Goal: Task Accomplishment & Management: Complete application form

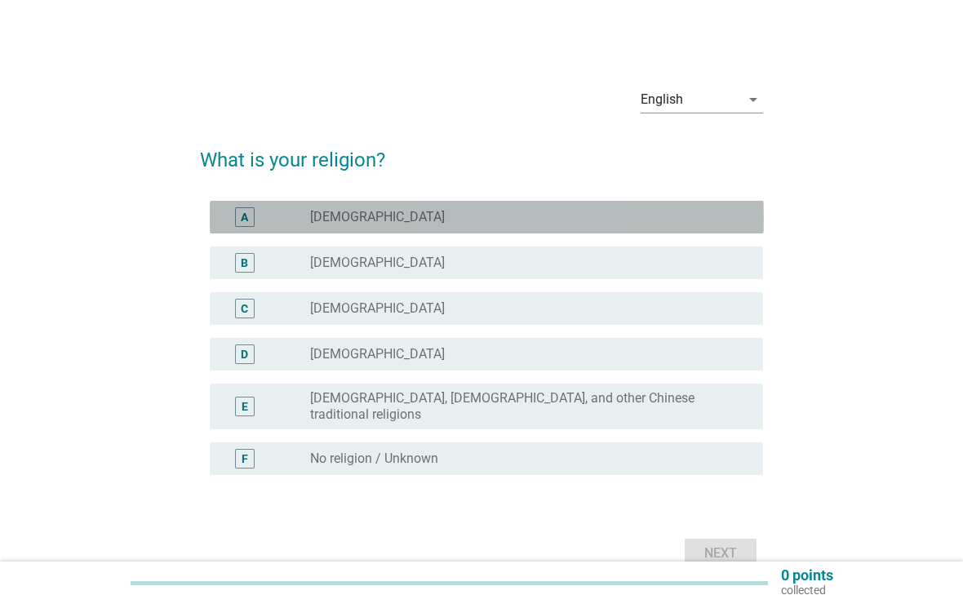
click at [245, 221] on div "A" at bounding box center [244, 217] width 7 height 17
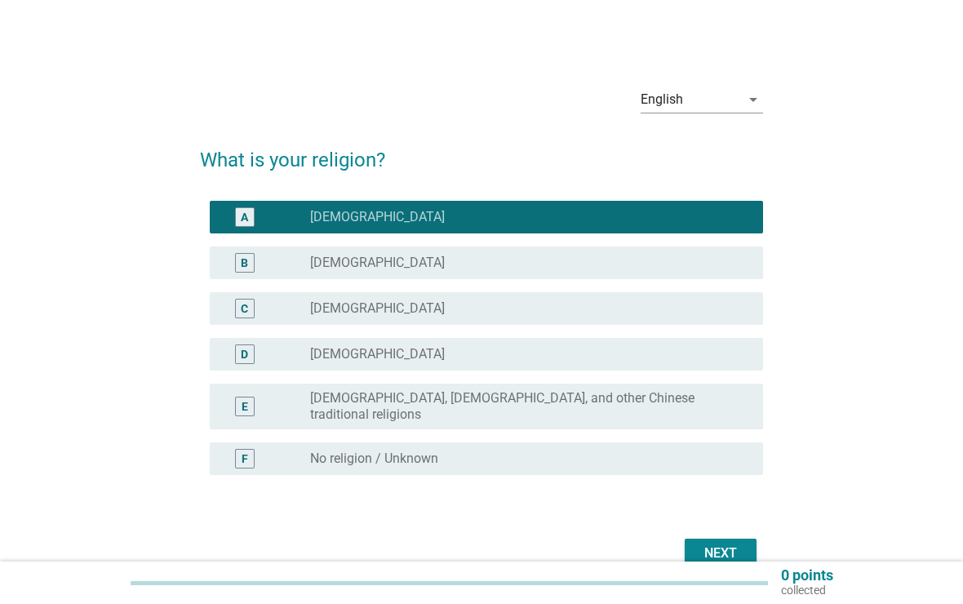
click at [722, 544] on div "Next" at bounding box center [721, 554] width 46 height 20
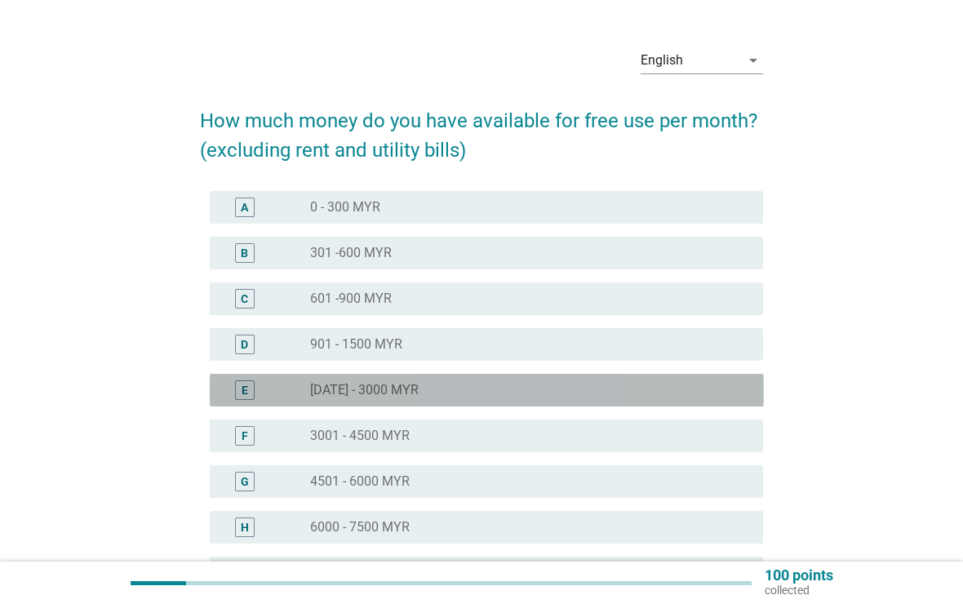
scroll to position [238, 0]
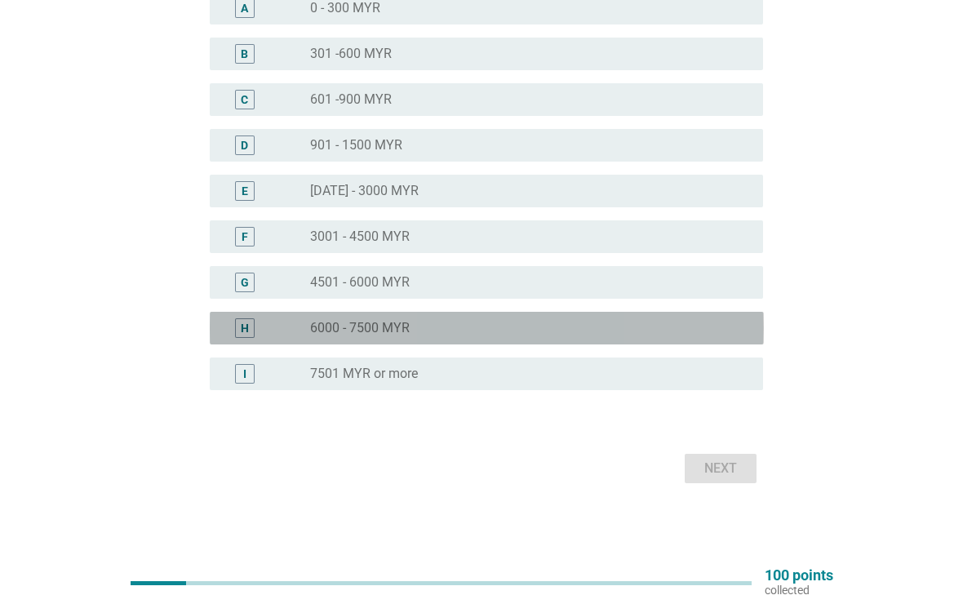
click at [280, 327] on div "H" at bounding box center [267, 328] width 88 height 20
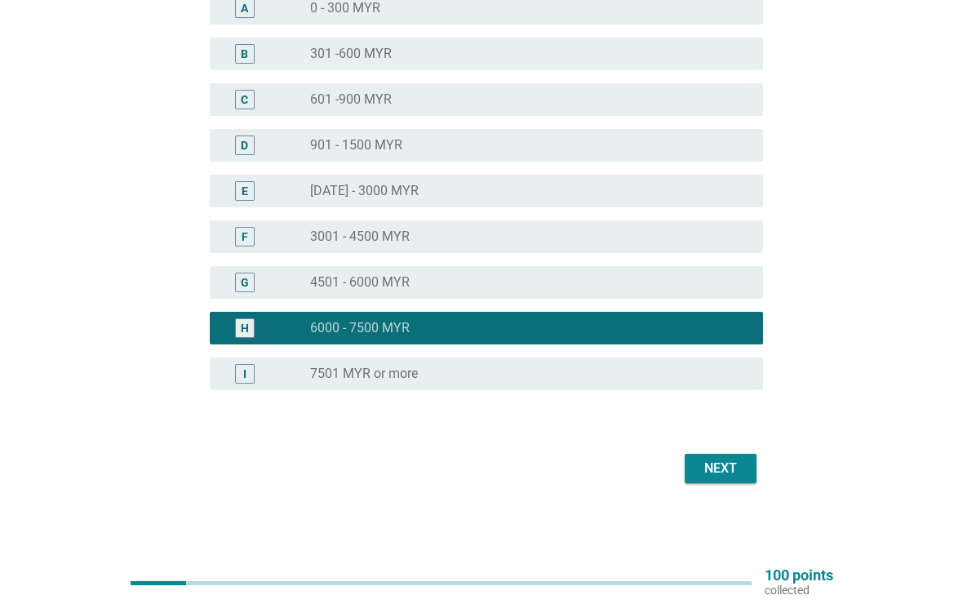
click at [718, 500] on div "English arrow_drop_down How much money do you have available for free use per m…" at bounding box center [482, 161] width 590 height 679
click at [713, 499] on div "English arrow_drop_down How much money do you have available for free use per m…" at bounding box center [482, 161] width 590 height 679
click at [739, 469] on div "Next" at bounding box center [721, 469] width 46 height 20
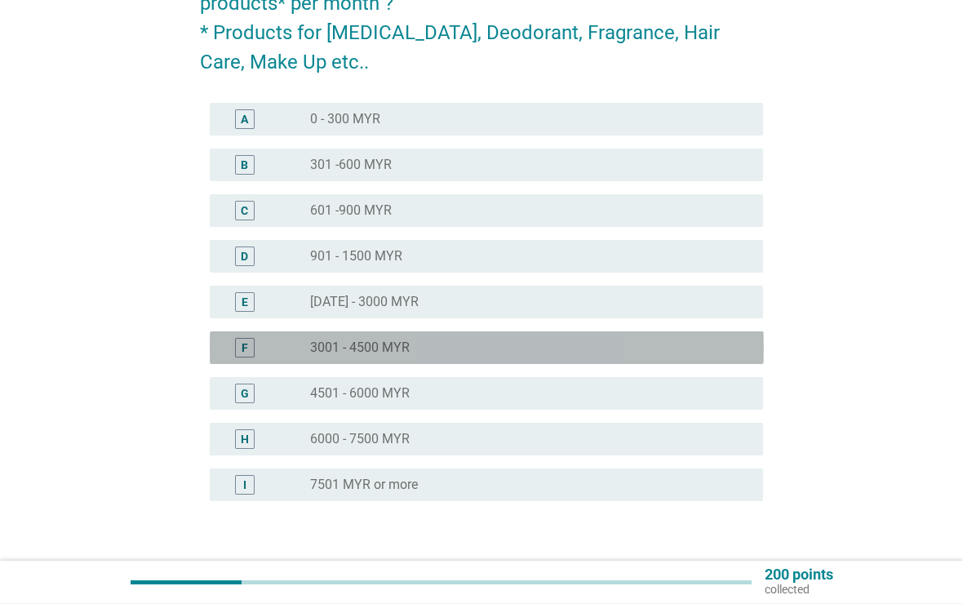
scroll to position [185, 0]
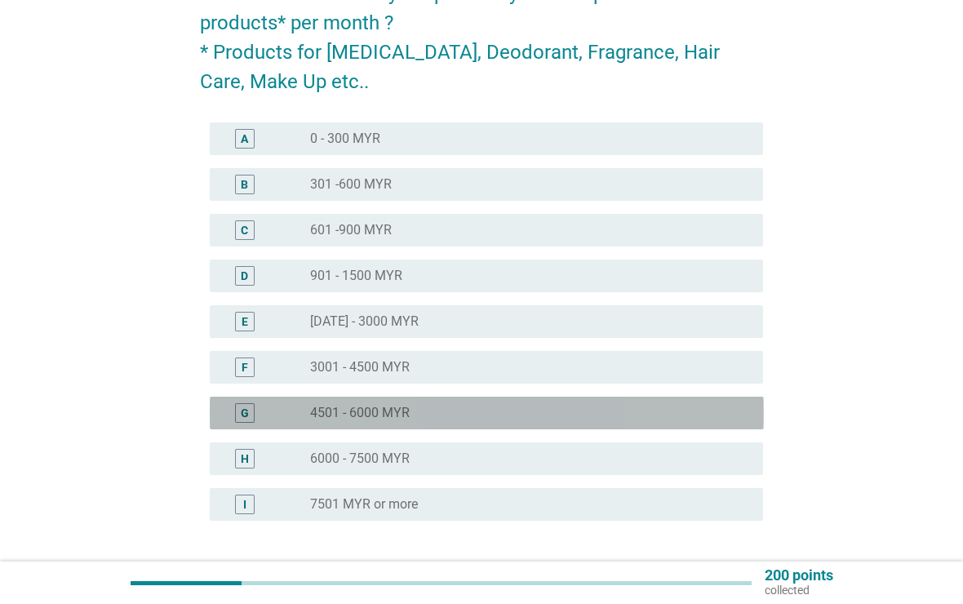
click at [251, 424] on div "G radio_button_unchecked 4501 - 6000 MYR" at bounding box center [487, 413] width 554 height 33
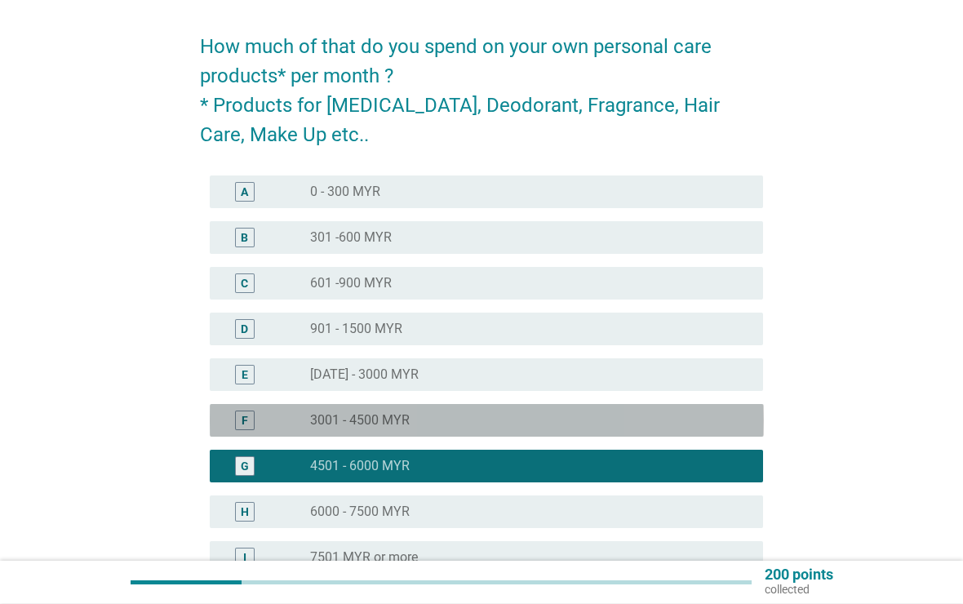
scroll to position [108, 0]
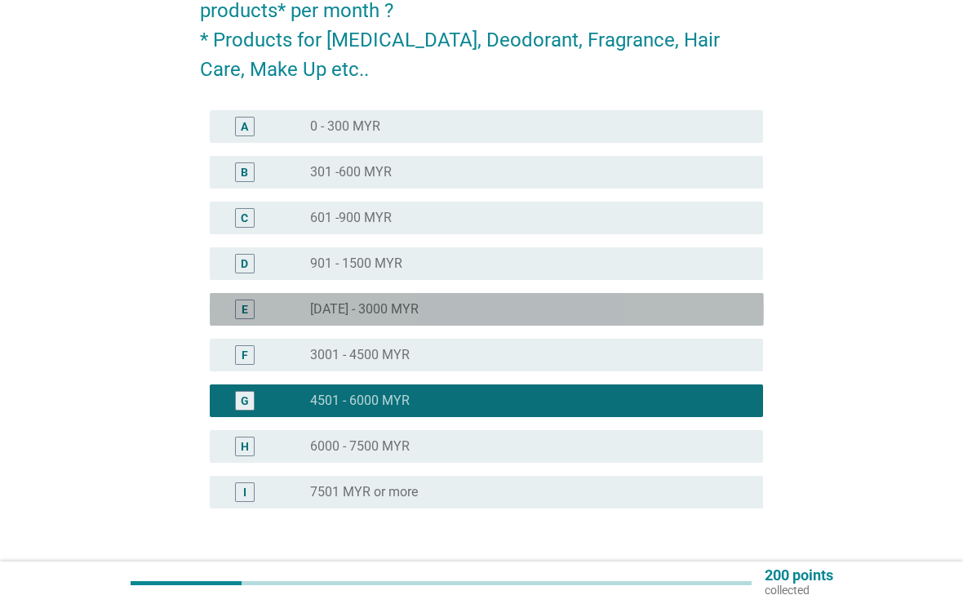
click at [705, 325] on div "E radio_button_unchecked [DATE] - 3000 MYR" at bounding box center [487, 309] width 554 height 33
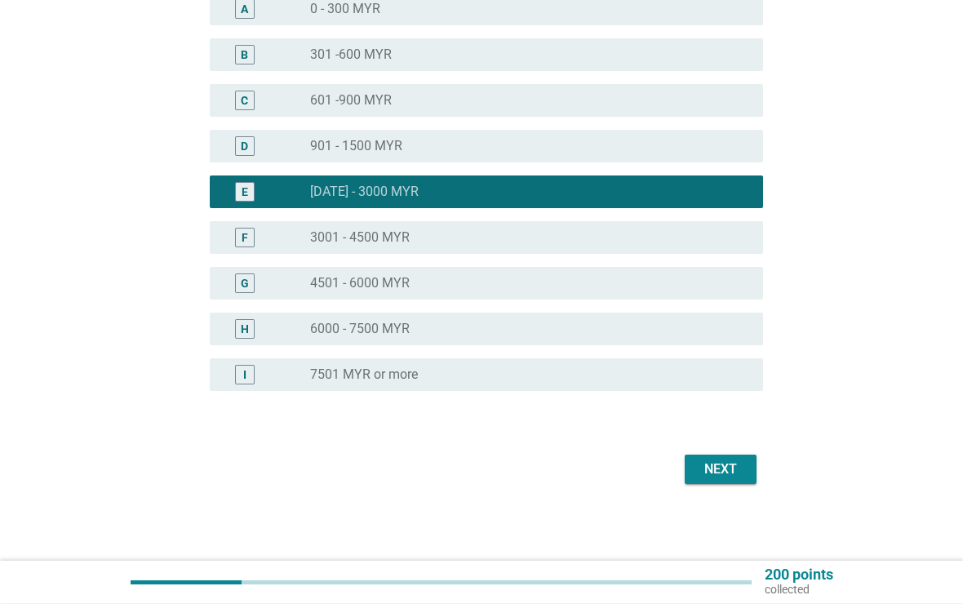
scroll to position [297, 0]
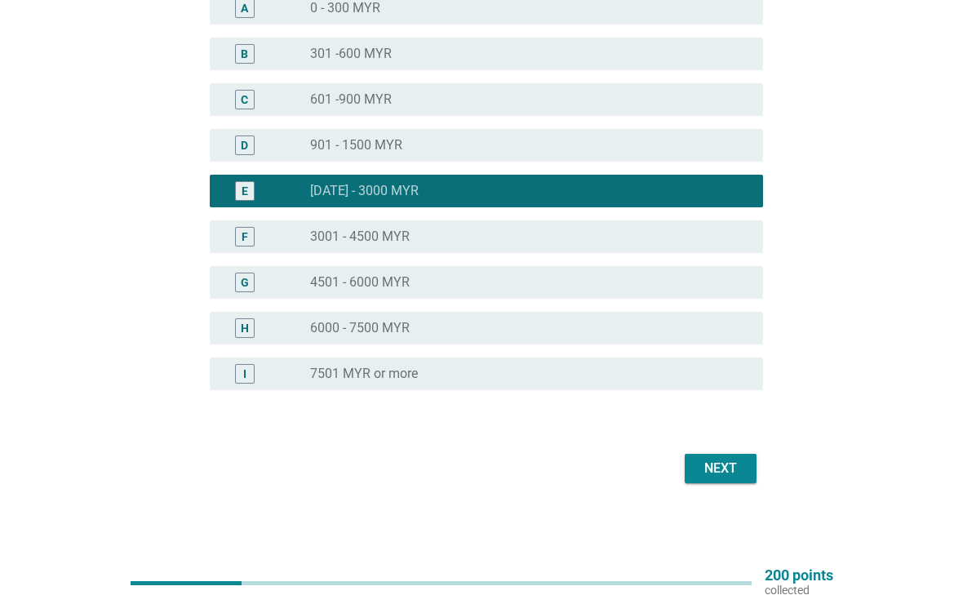
click at [702, 482] on button "Next" at bounding box center [721, 468] width 72 height 29
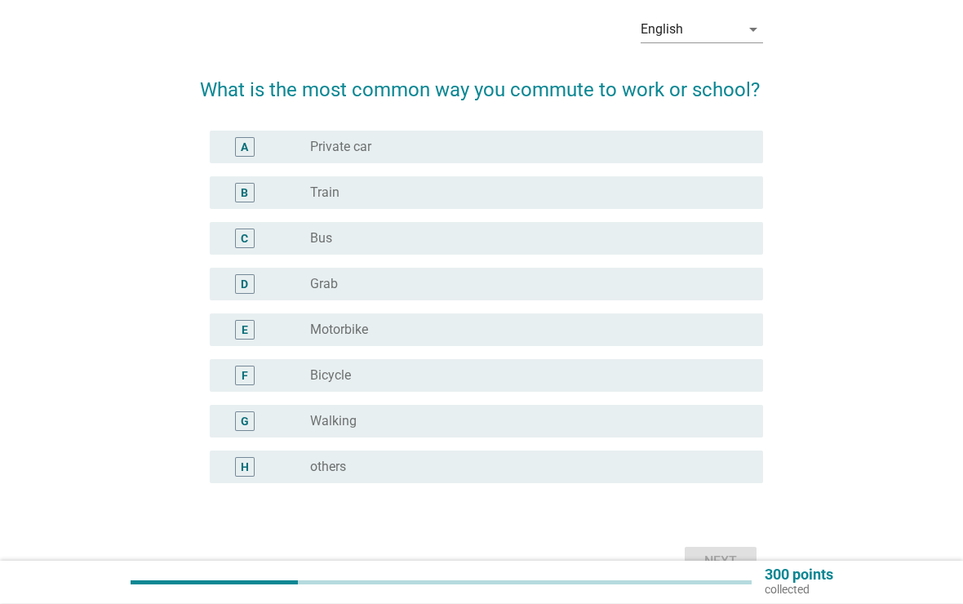
scroll to position [70, 0]
click at [229, 161] on div "A radio_button_unchecked Private car" at bounding box center [487, 147] width 554 height 33
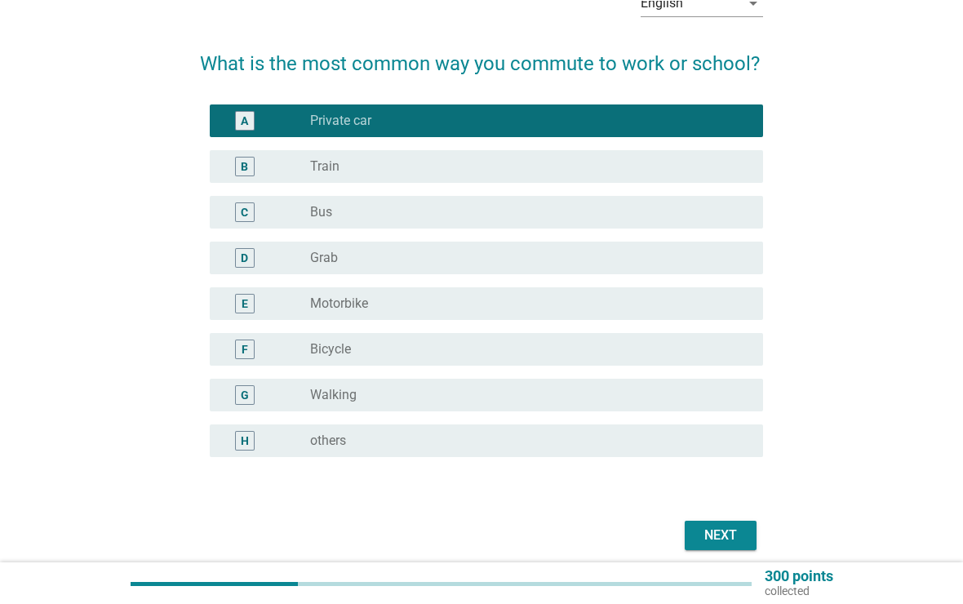
click at [701, 536] on div "Next" at bounding box center [721, 535] width 46 height 20
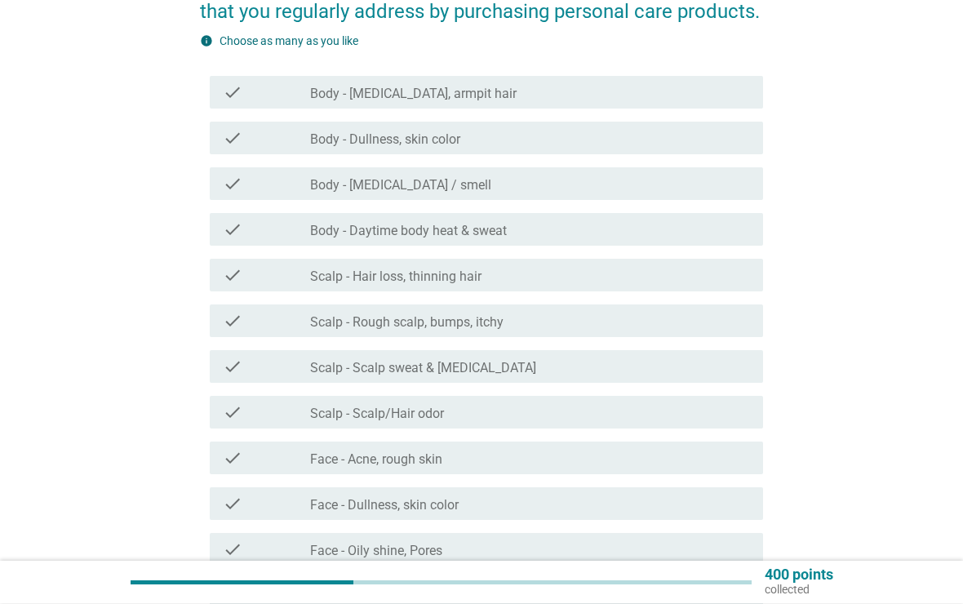
scroll to position [178, 0]
click at [224, 245] on div "check check_box_outline_blank Body - Daytime body heat & sweat" at bounding box center [487, 229] width 554 height 33
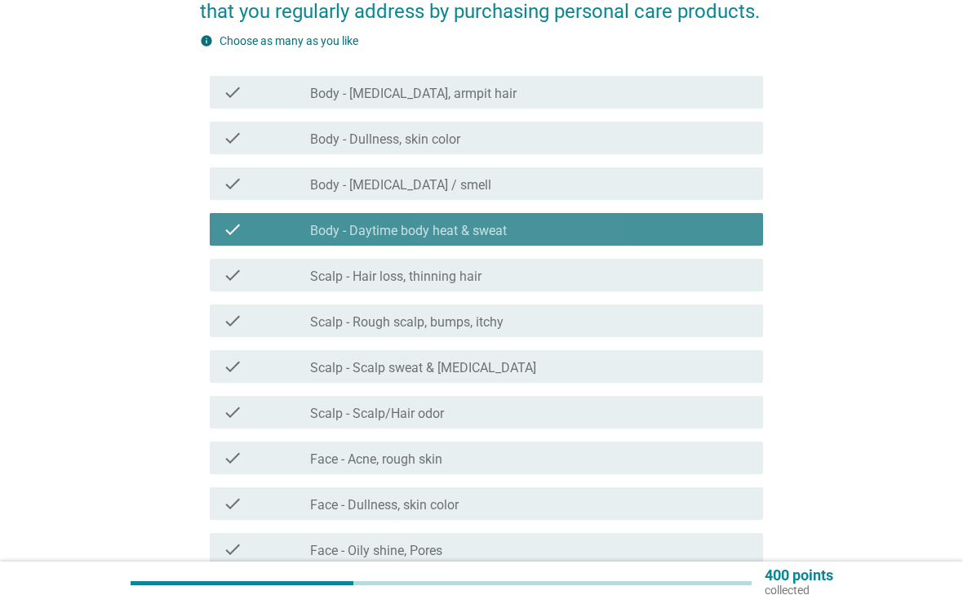
click at [221, 226] on div "check check_box_outline_blank Body - Daytime body heat & sweat" at bounding box center [487, 229] width 554 height 33
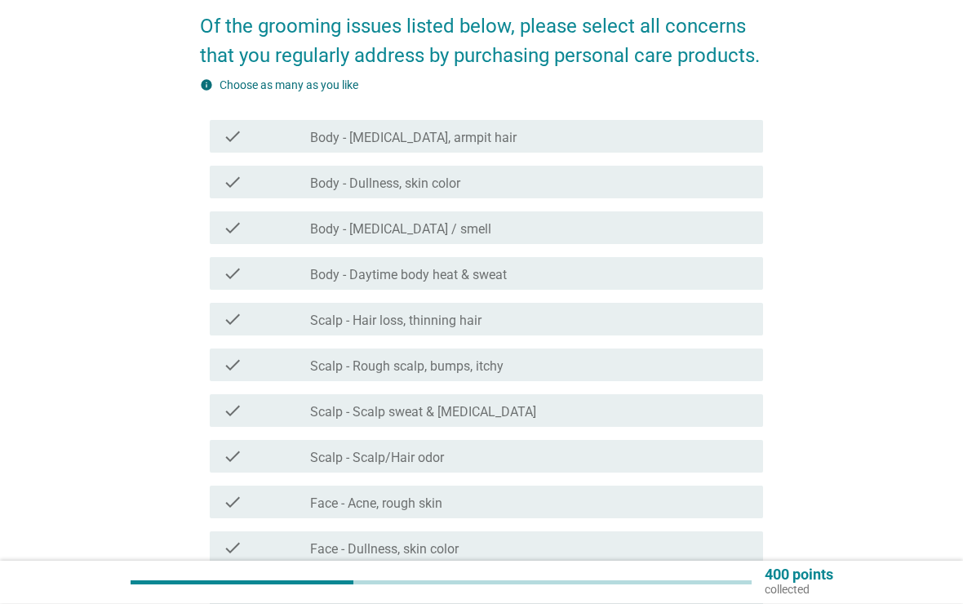
scroll to position [134, 0]
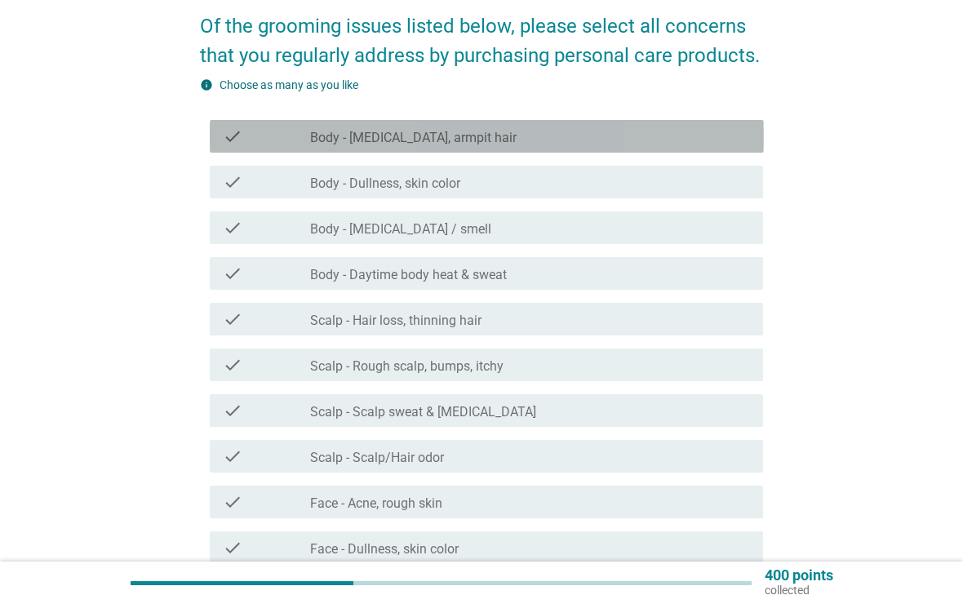
click at [223, 143] on icon "check" at bounding box center [233, 137] width 20 height 20
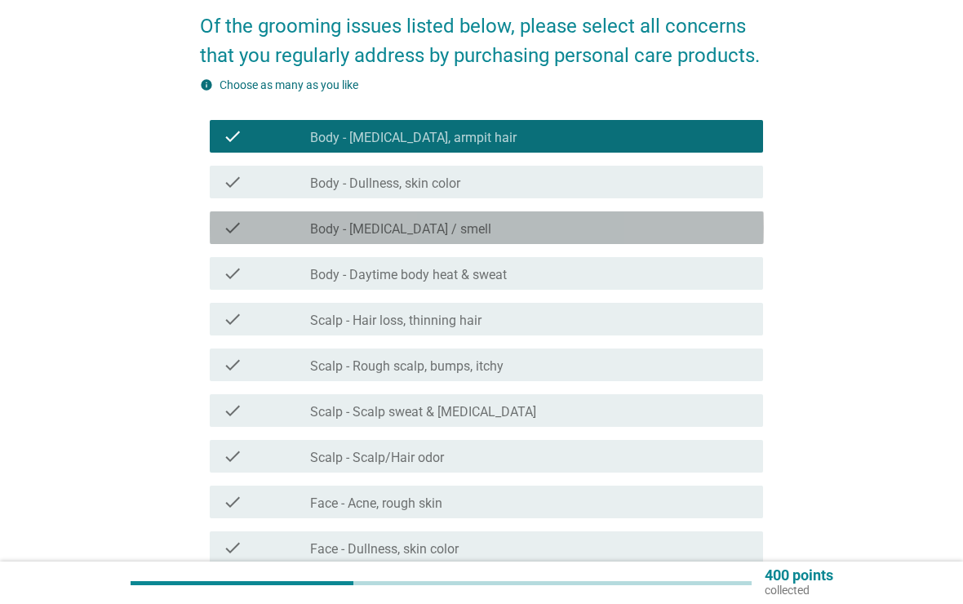
click at [246, 238] on div "check check_box_outline_blank Body - [MEDICAL_DATA] / smell" at bounding box center [487, 227] width 554 height 33
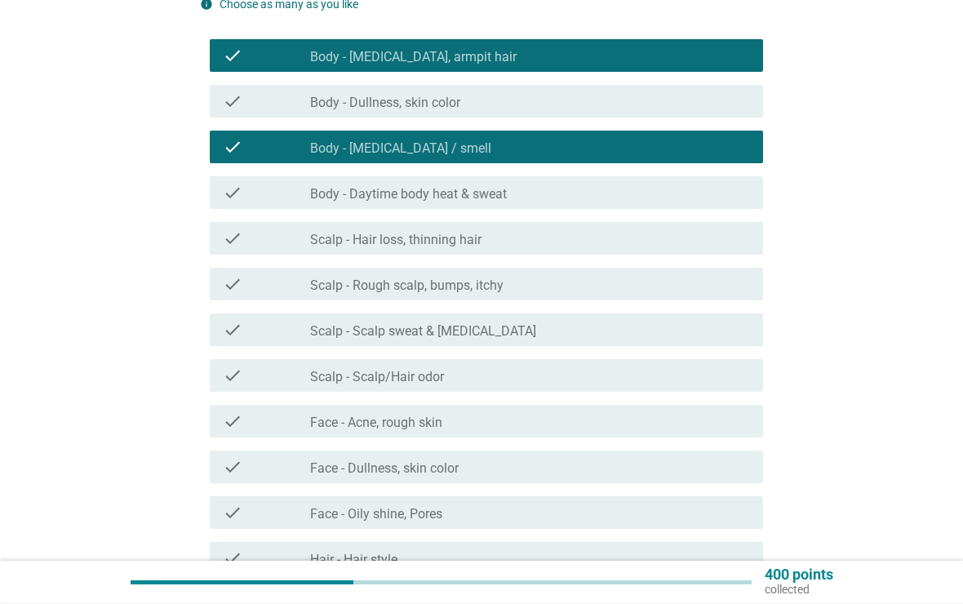
scroll to position [214, 0]
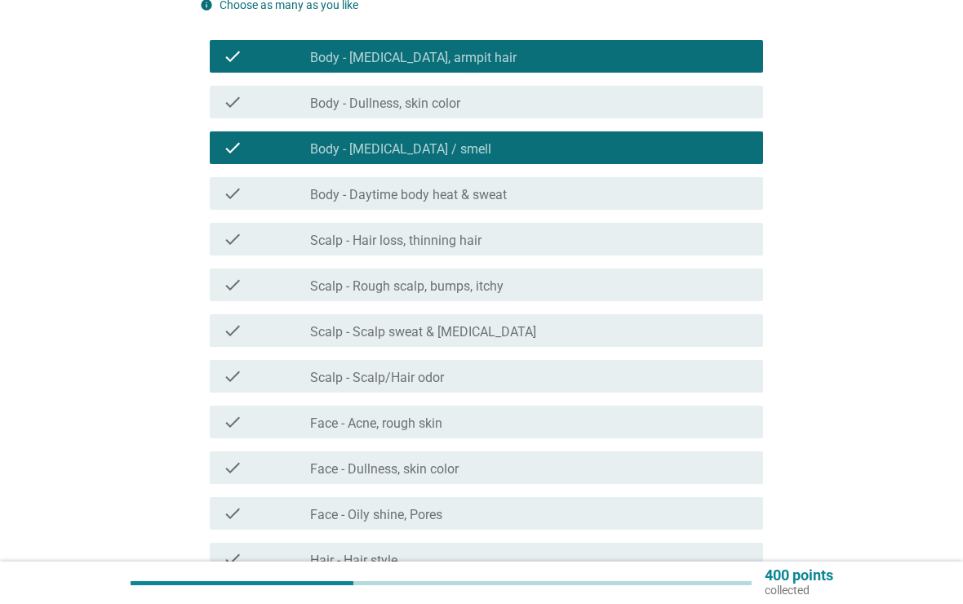
click at [238, 298] on div "check check_box_outline_blank Scalp - Rough scalp, bumps, itchy" at bounding box center [487, 285] width 554 height 33
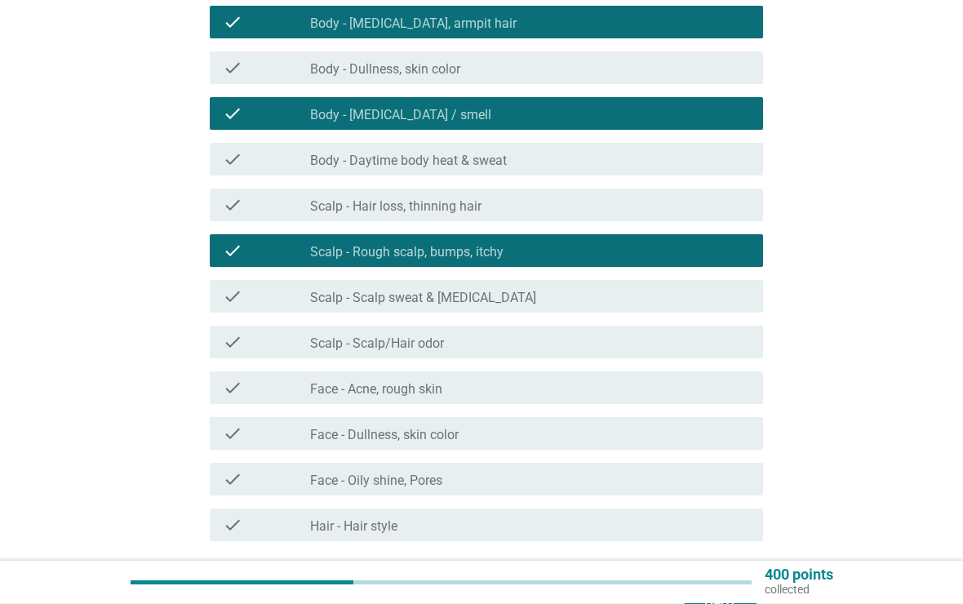
scroll to position [248, 0]
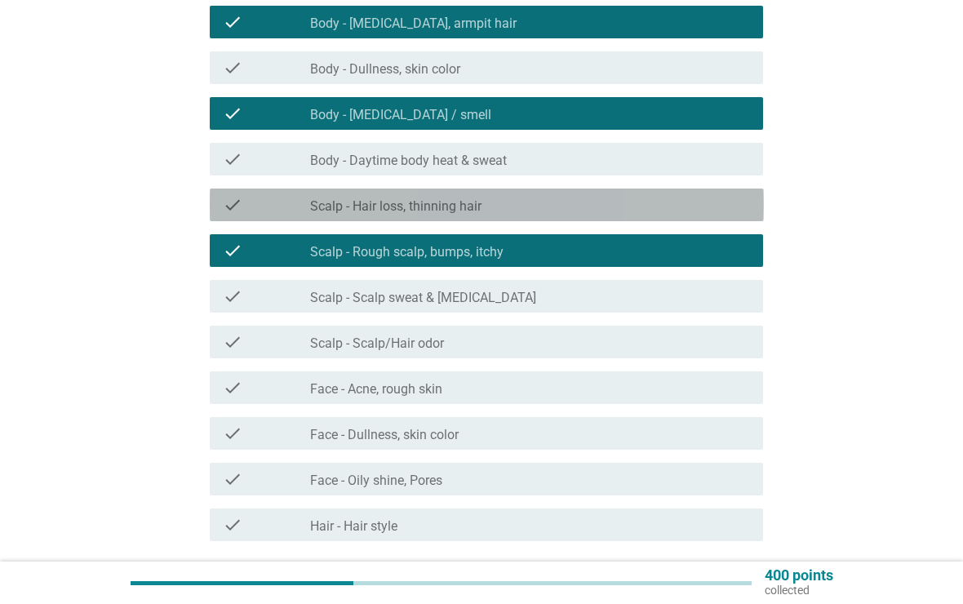
click at [225, 195] on icon "check" at bounding box center [233, 205] width 20 height 20
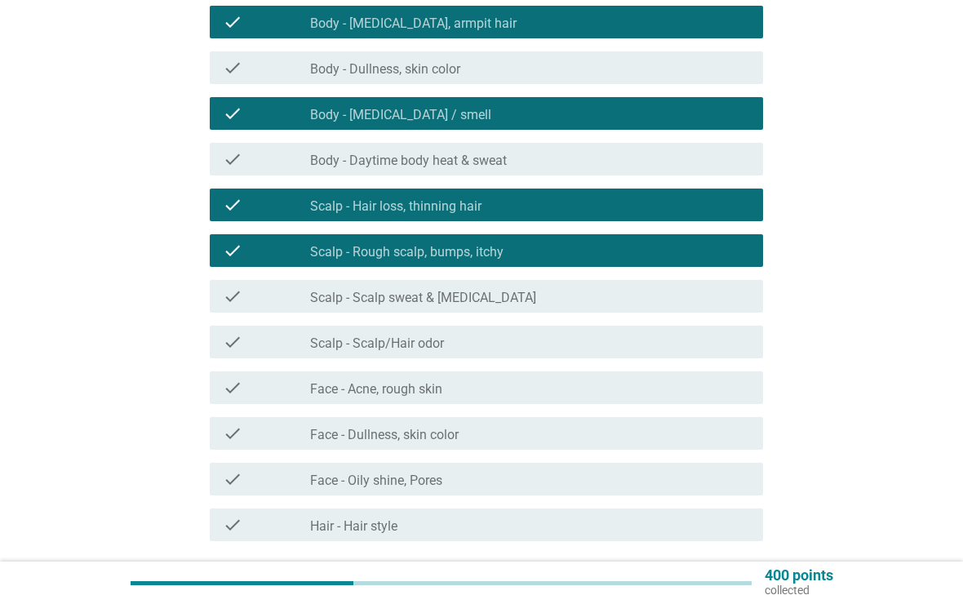
click at [230, 243] on icon "check" at bounding box center [233, 251] width 20 height 20
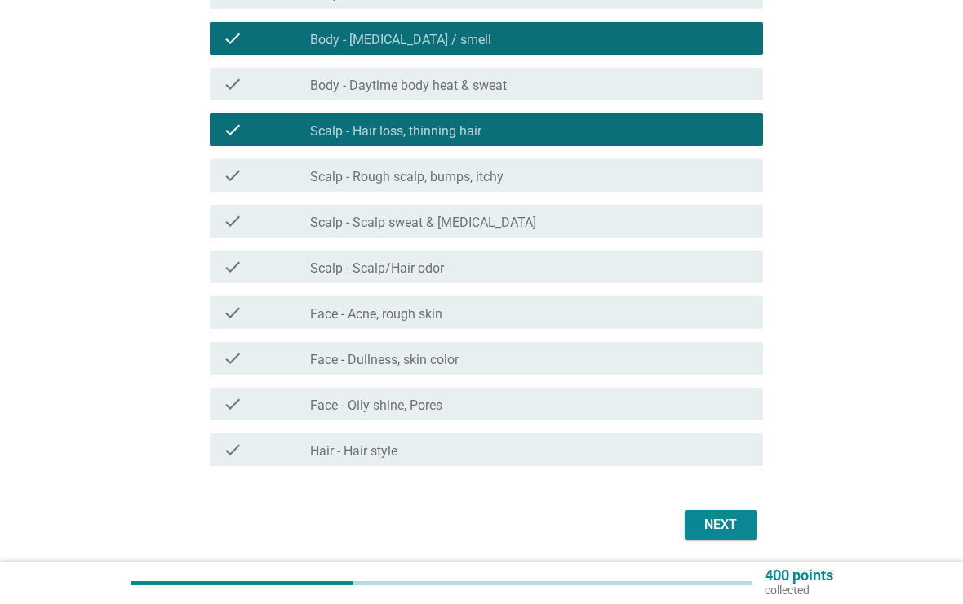
scroll to position [322, 0]
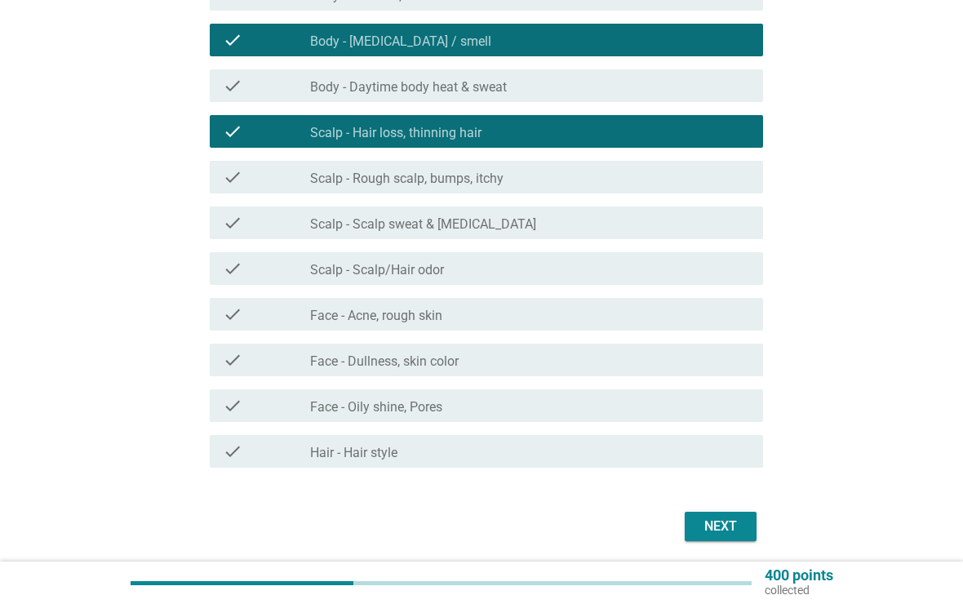
click at [233, 298] on div "check check_box_outline_blank Face - Acne, rough skin" at bounding box center [487, 314] width 554 height 33
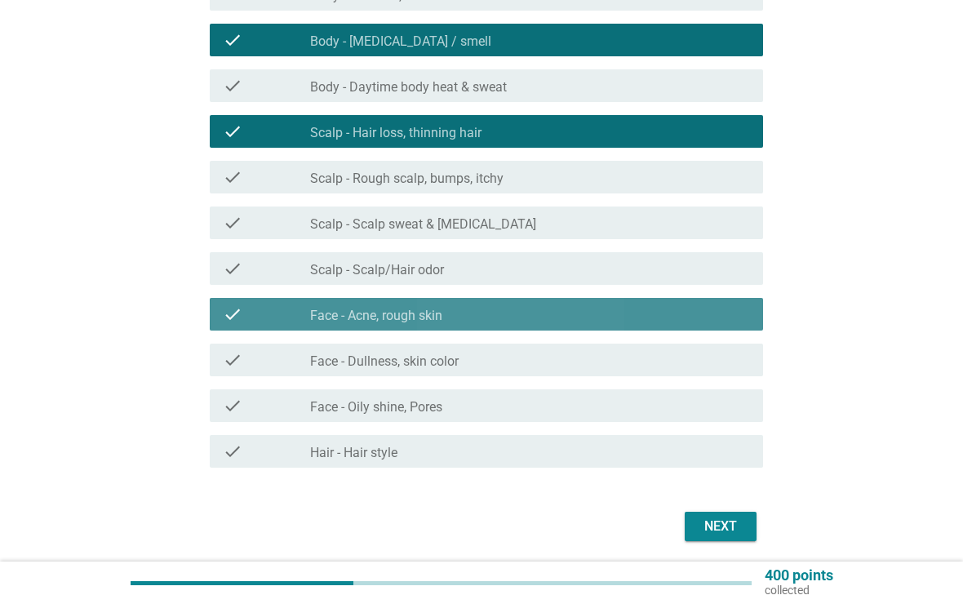
click at [232, 315] on icon "check" at bounding box center [233, 315] width 20 height 20
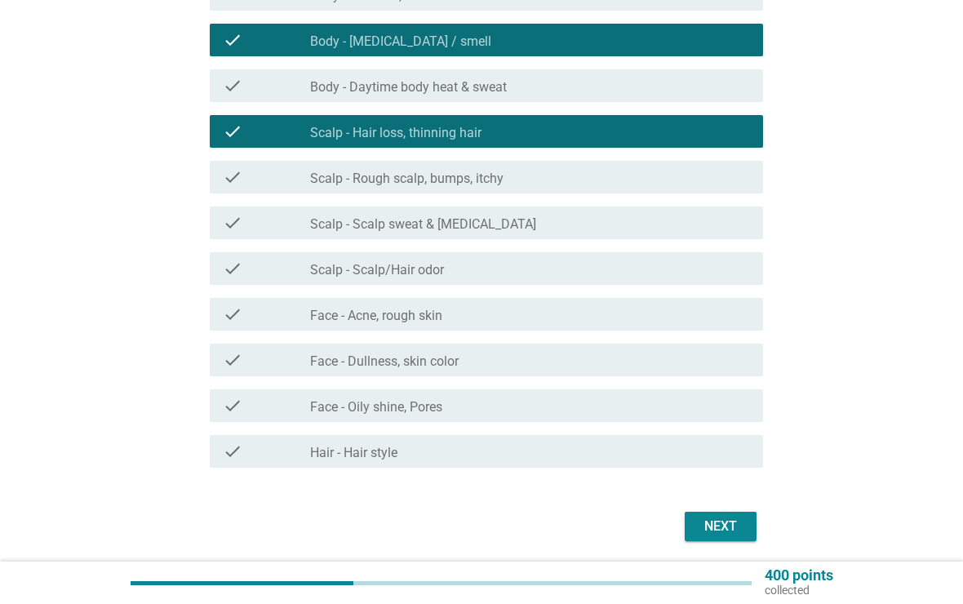
click at [226, 307] on icon "check" at bounding box center [233, 315] width 20 height 20
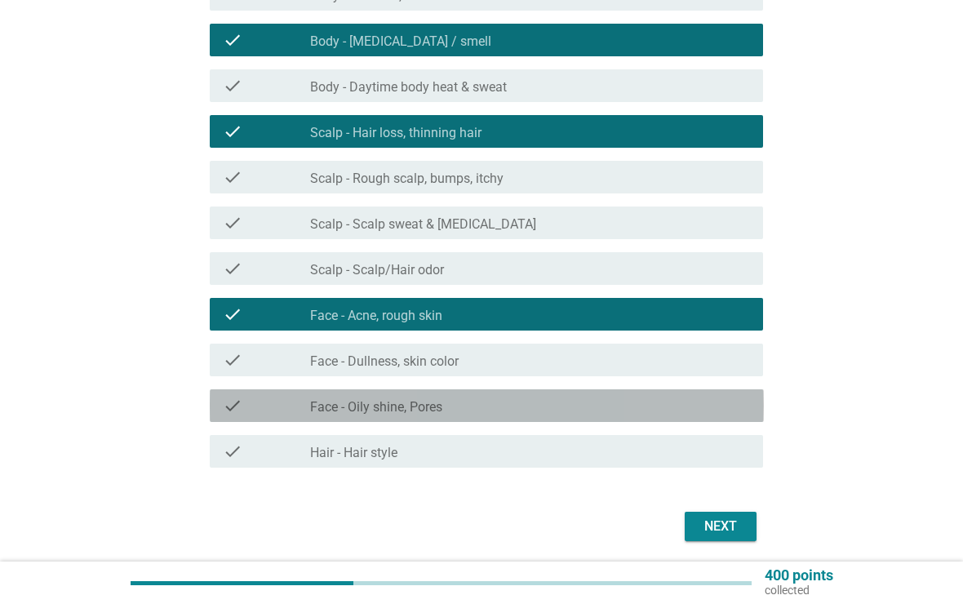
click at [247, 413] on div "check" at bounding box center [267, 406] width 88 height 20
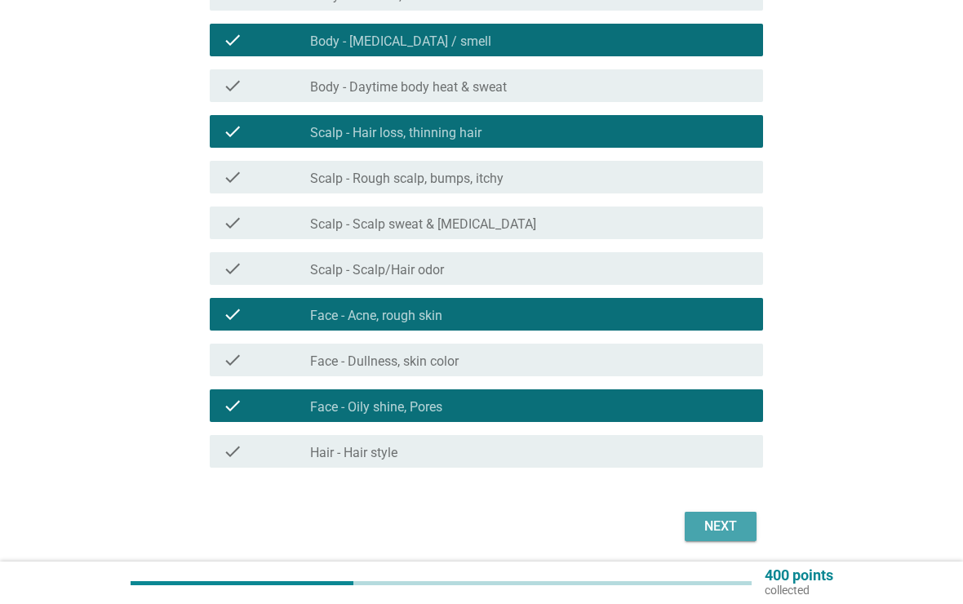
click at [722, 524] on div "Next" at bounding box center [721, 527] width 46 height 20
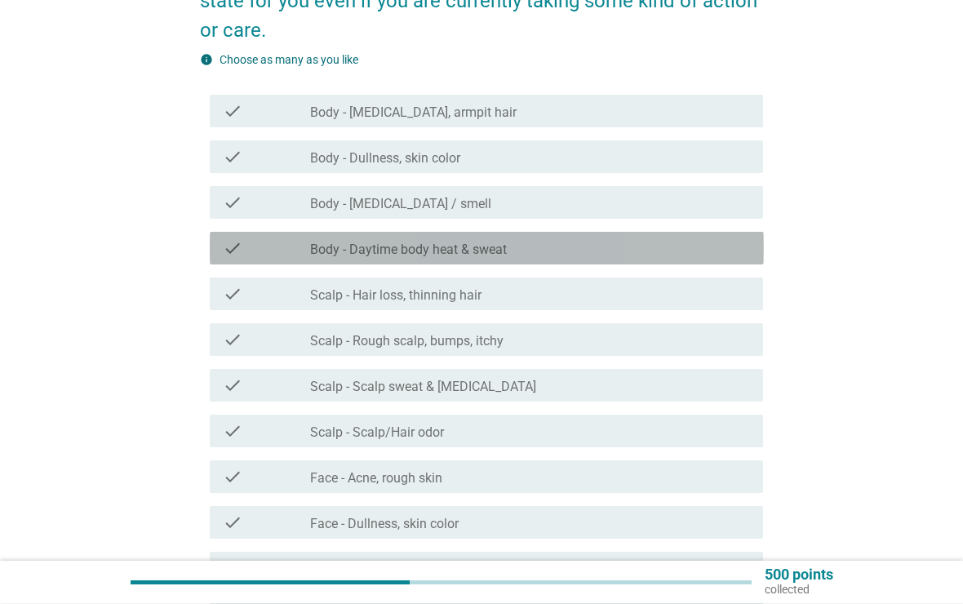
scroll to position [189, 0]
click at [238, 237] on div "check check_box_outline_blank Body - Daytime body heat & sweat" at bounding box center [487, 248] width 554 height 33
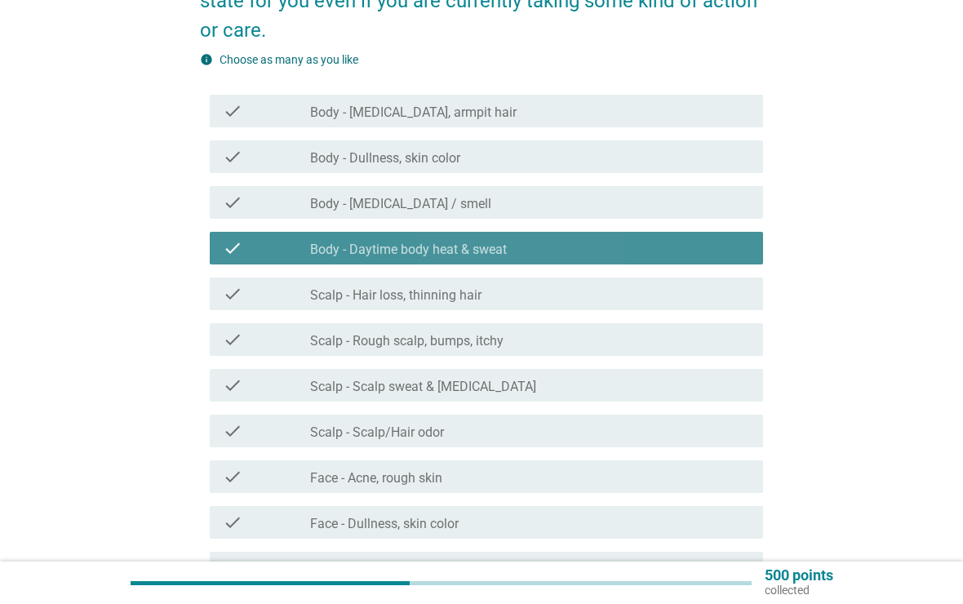
click at [262, 248] on div "check" at bounding box center [267, 248] width 88 height 20
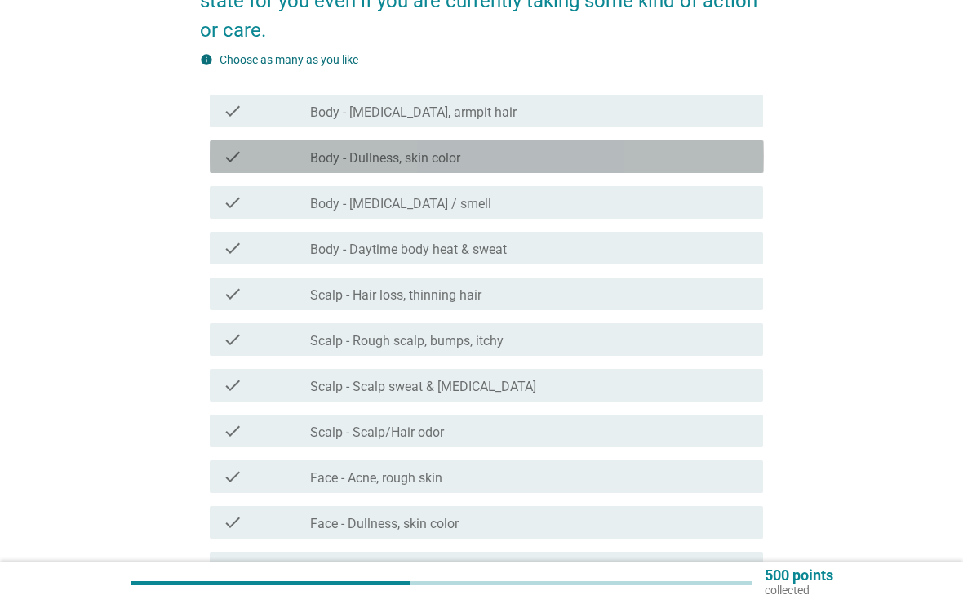
click at [243, 158] on div "check" at bounding box center [267, 157] width 88 height 20
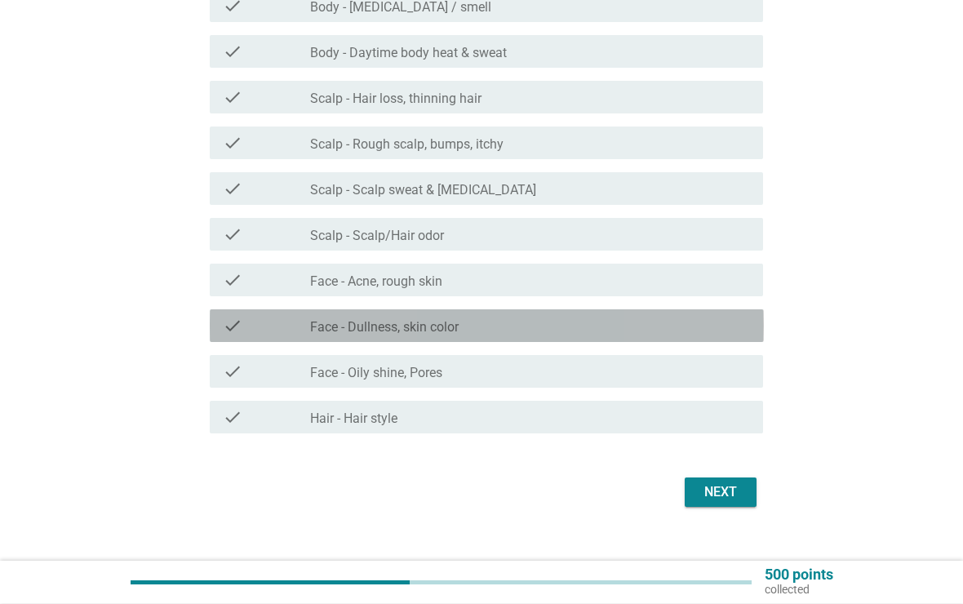
scroll to position [385, 0]
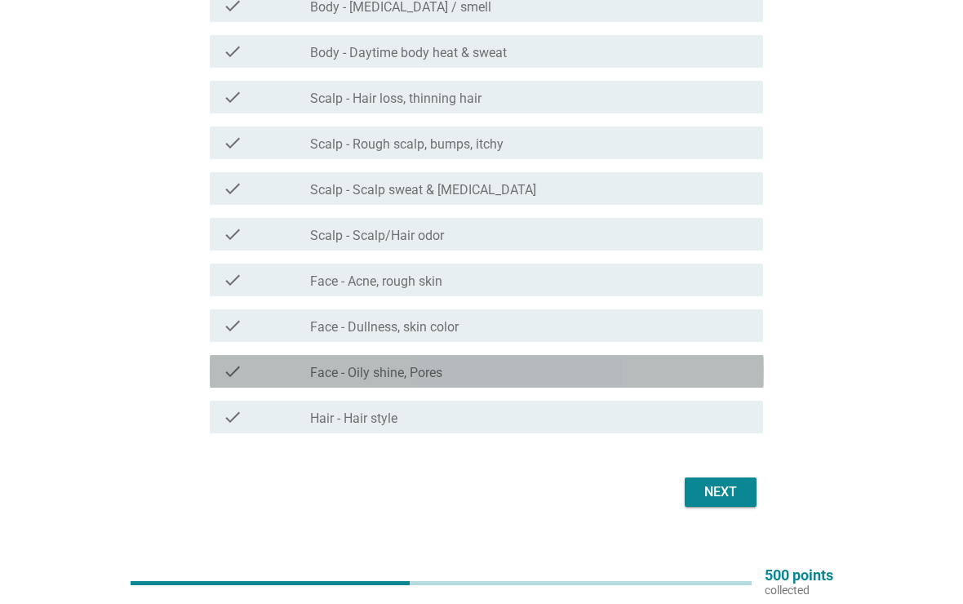
click at [274, 376] on div "check" at bounding box center [267, 372] width 88 height 20
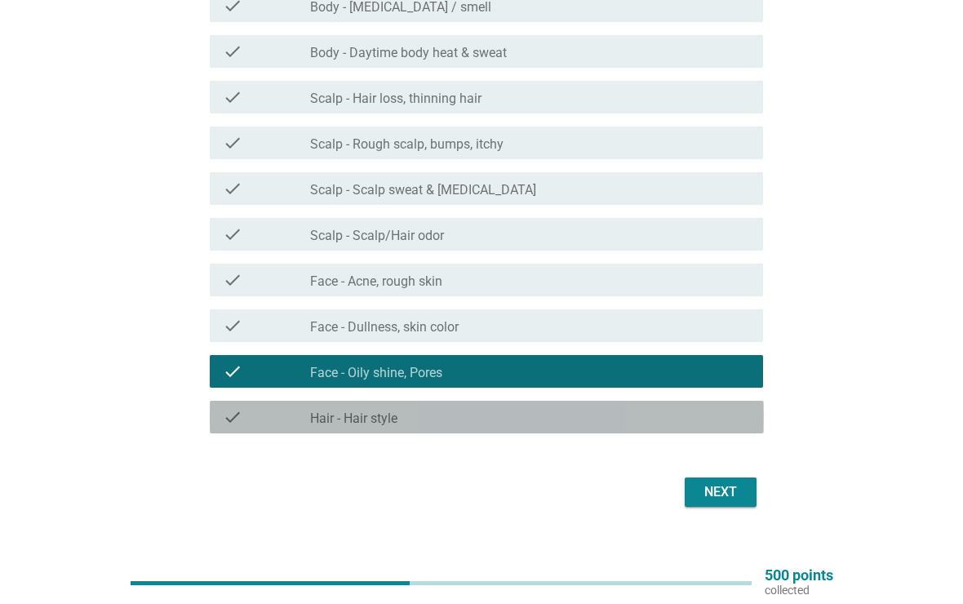
click at [287, 416] on div "check" at bounding box center [267, 417] width 88 height 20
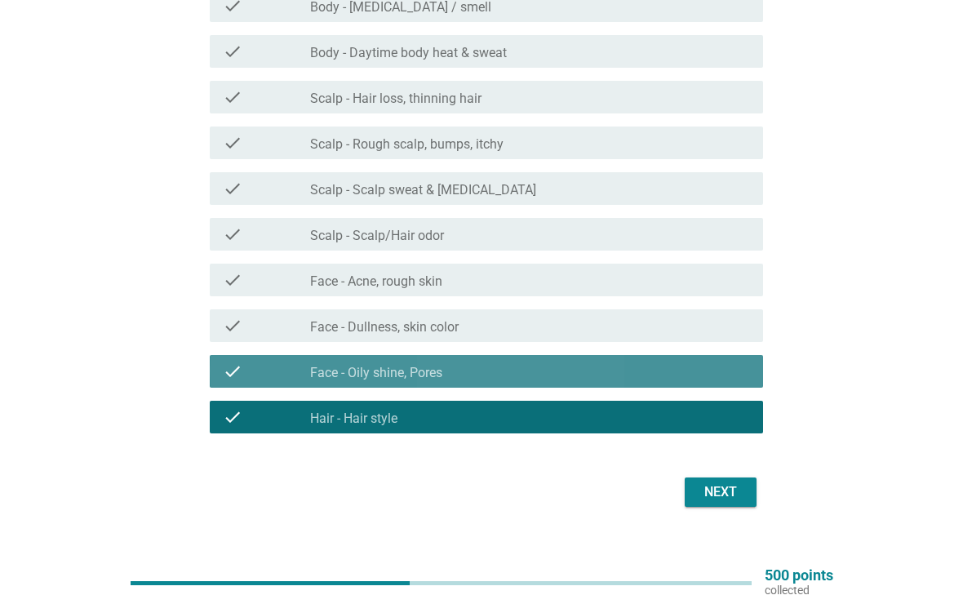
click at [277, 365] on div "check" at bounding box center [267, 372] width 88 height 20
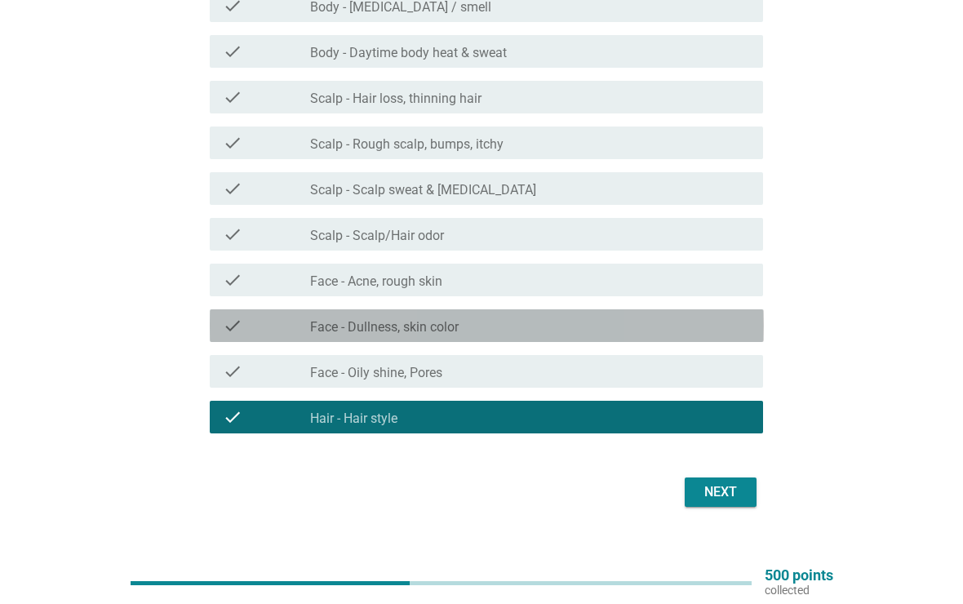
click at [300, 321] on div "check" at bounding box center [267, 326] width 88 height 20
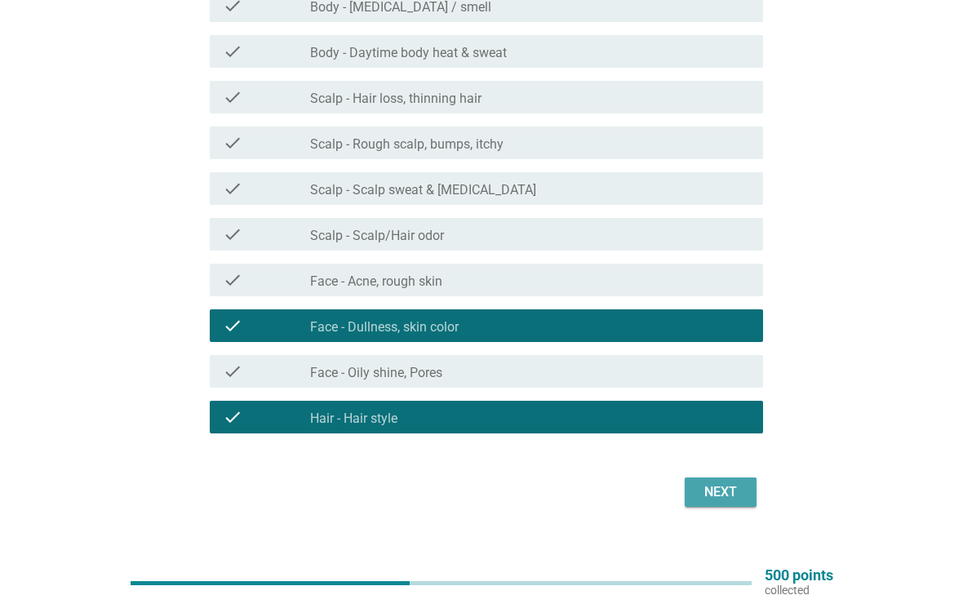
click at [714, 487] on div "Next" at bounding box center [721, 493] width 46 height 20
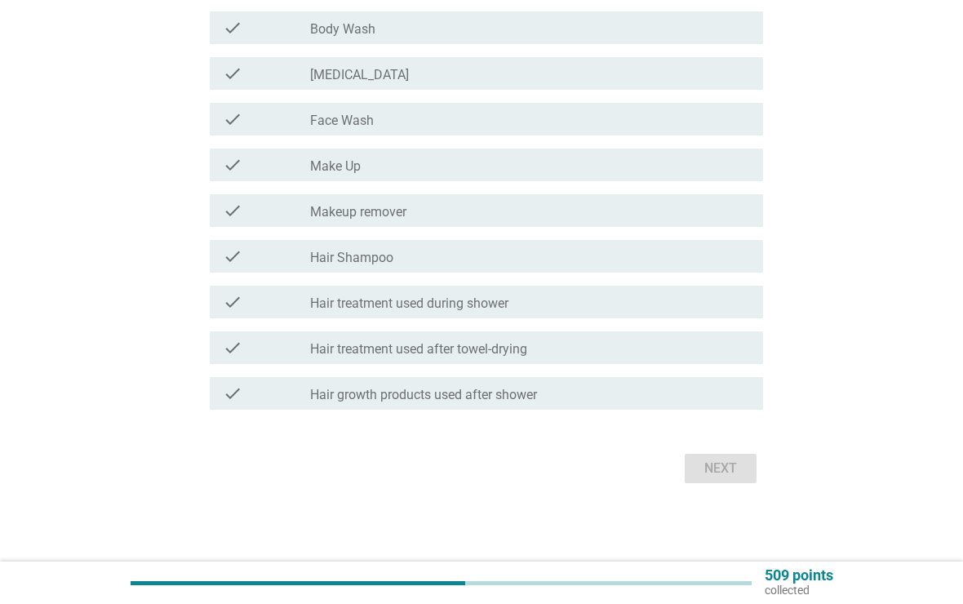
scroll to position [0, 0]
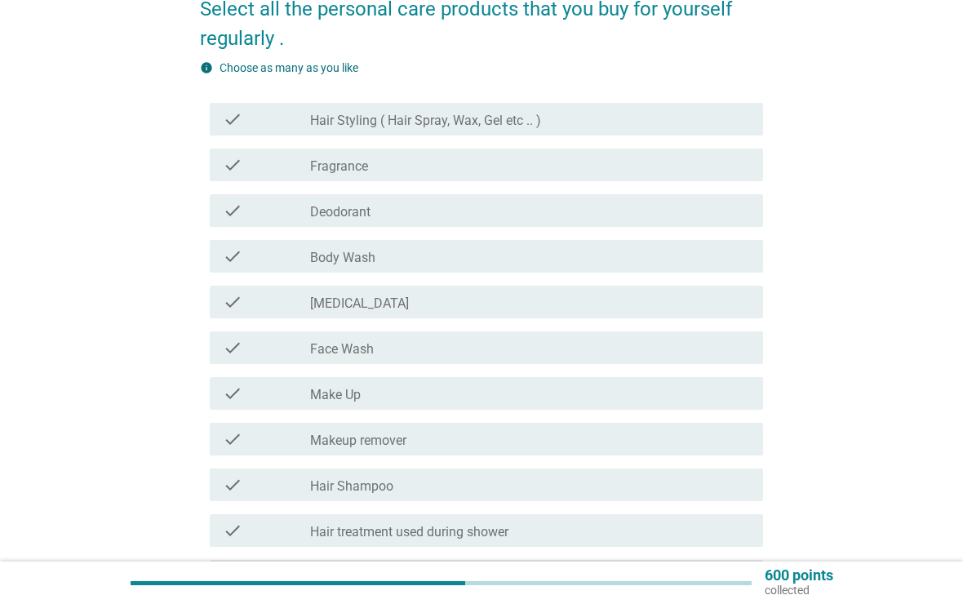
click at [236, 160] on icon "check" at bounding box center [233, 165] width 20 height 20
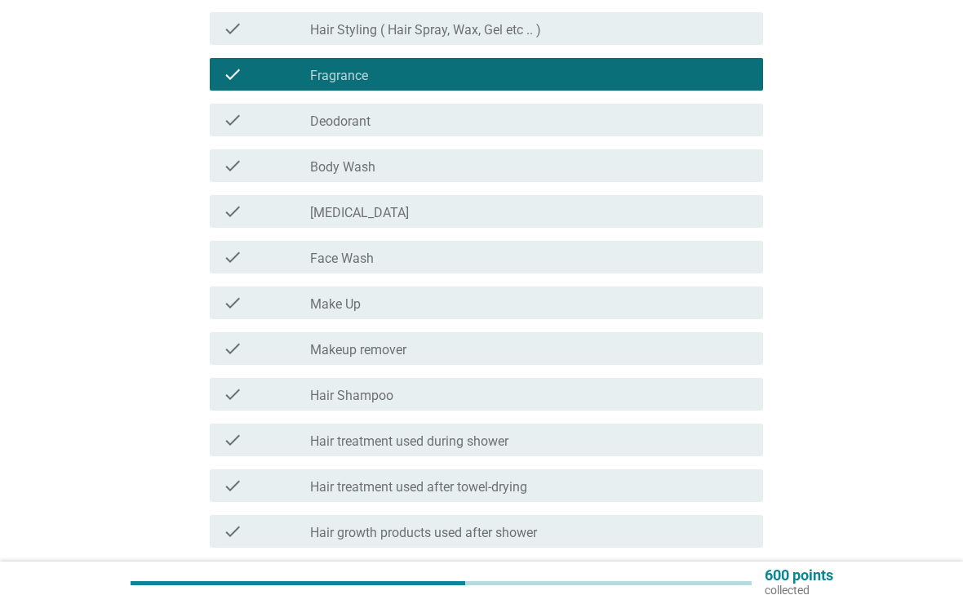
click at [255, 200] on div "check check_box_outline_blank [MEDICAL_DATA]" at bounding box center [487, 211] width 554 height 33
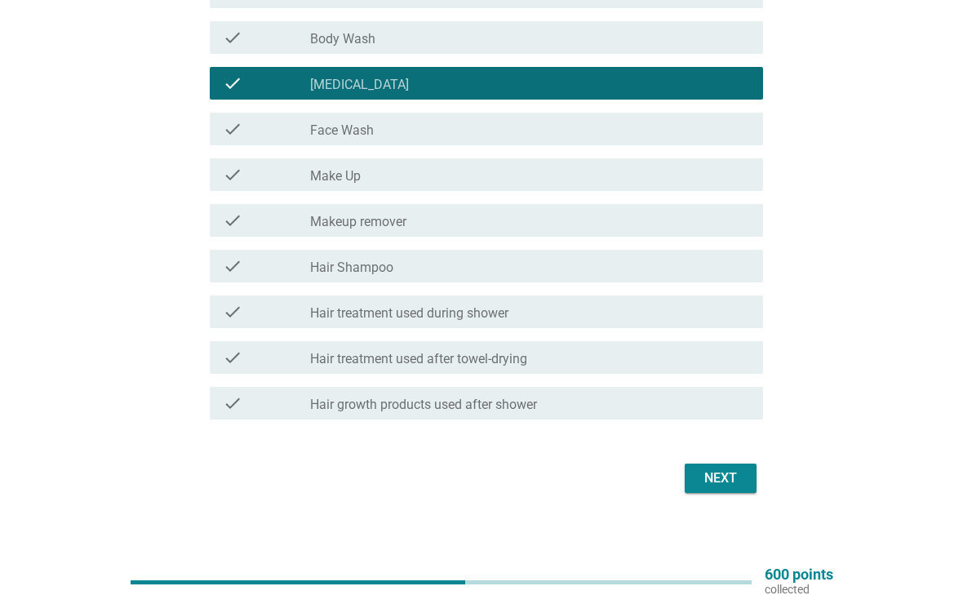
scroll to position [369, 0]
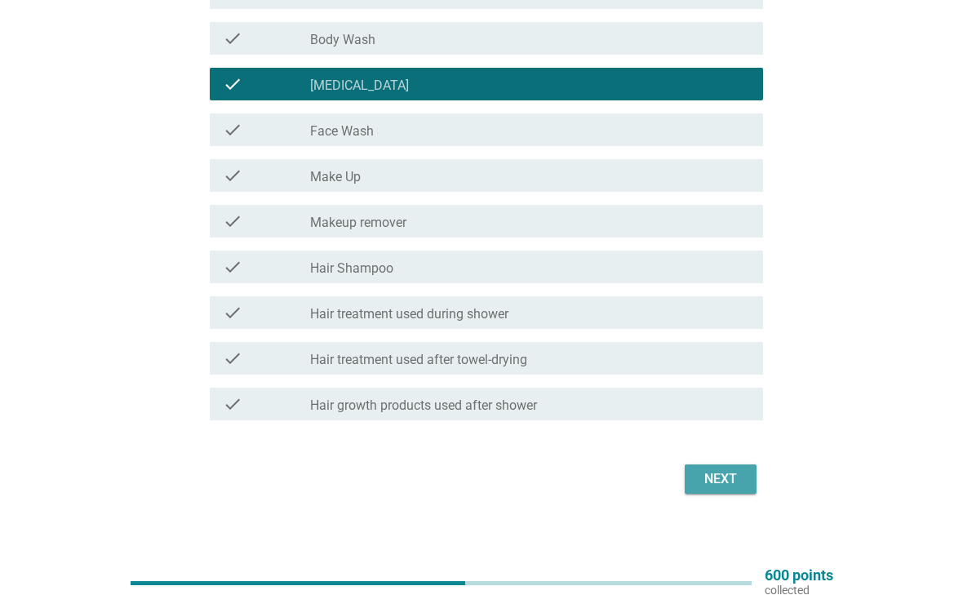
click at [754, 489] on button "Next" at bounding box center [721, 479] width 72 height 29
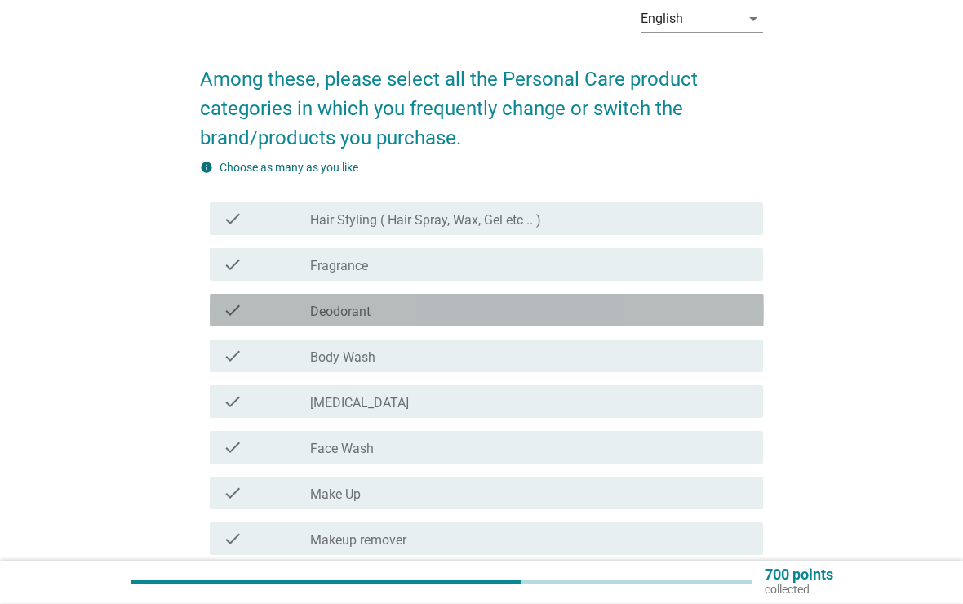
scroll to position [113, 0]
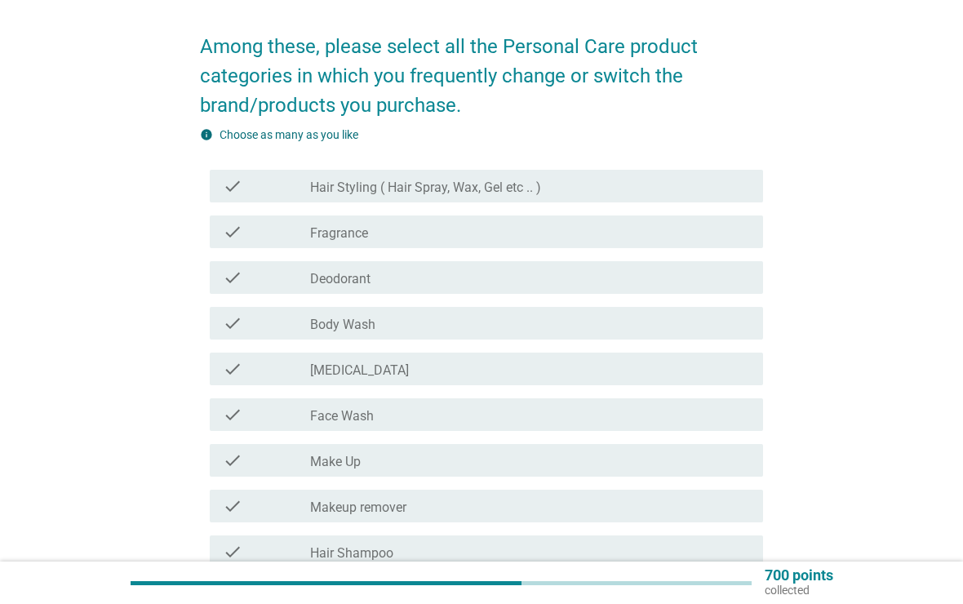
click at [241, 256] on div "check check_box_outline_blank Deodorant" at bounding box center [482, 278] width 564 height 46
click at [232, 247] on div "check check_box_outline_blank Fragrance" at bounding box center [487, 232] width 554 height 33
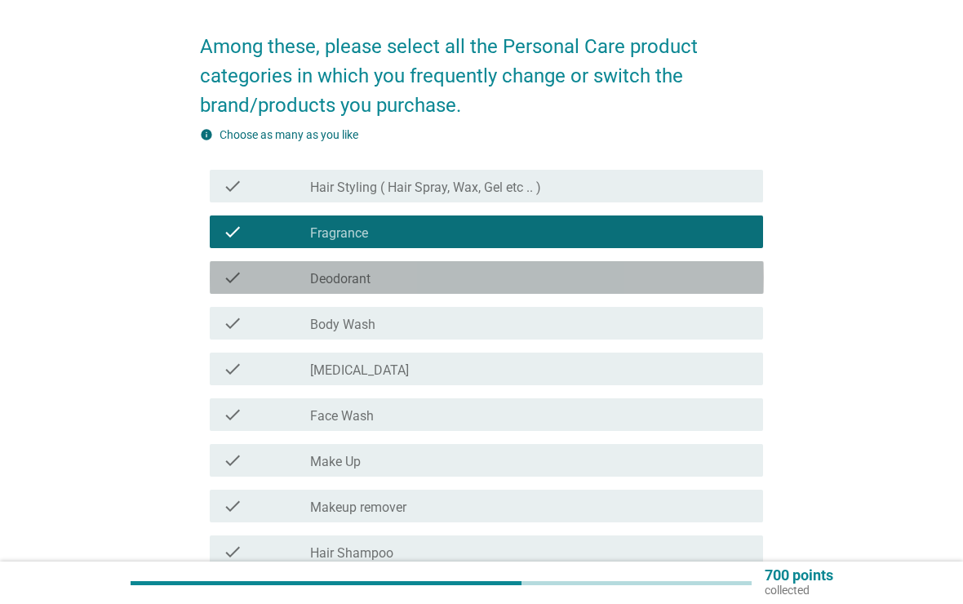
click at [243, 269] on div "check" at bounding box center [267, 278] width 88 height 20
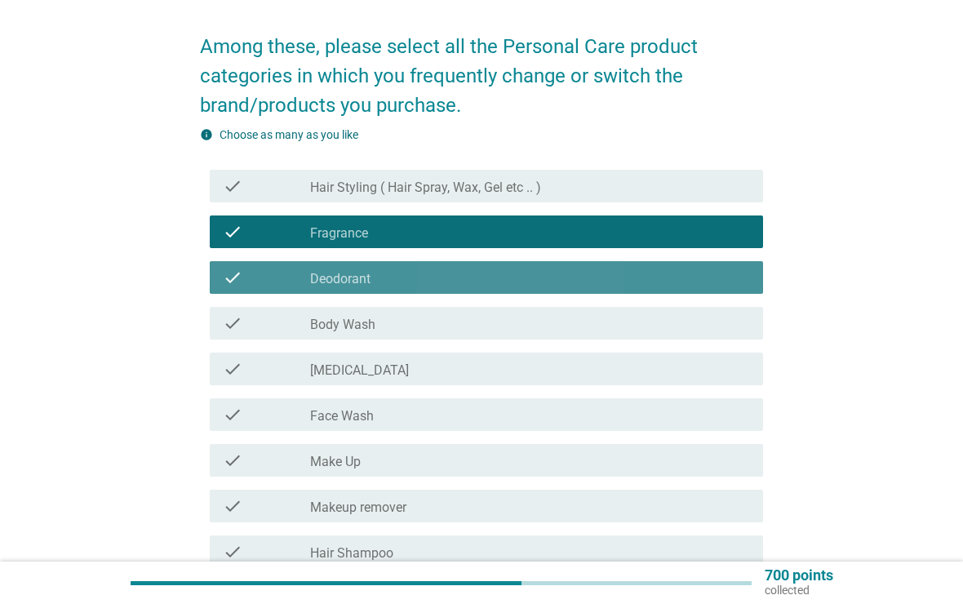
click at [252, 282] on div "check" at bounding box center [267, 278] width 88 height 20
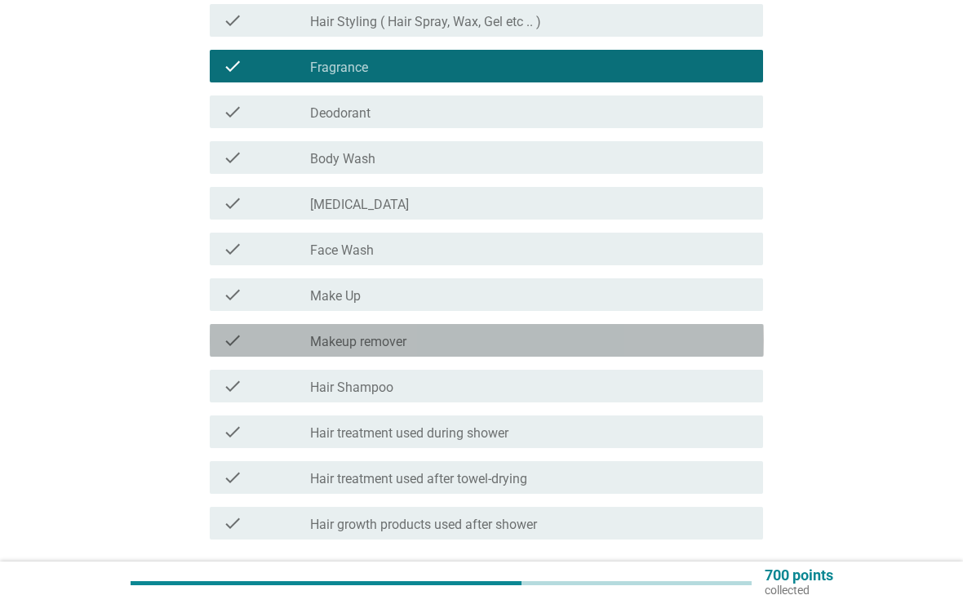
scroll to position [409, 0]
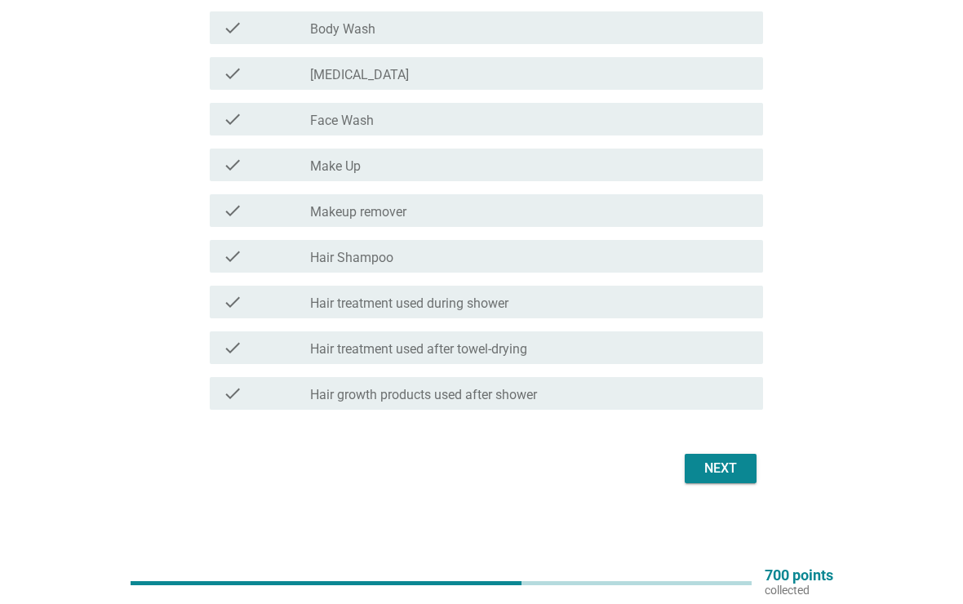
click at [730, 469] on div "Next" at bounding box center [721, 469] width 46 height 20
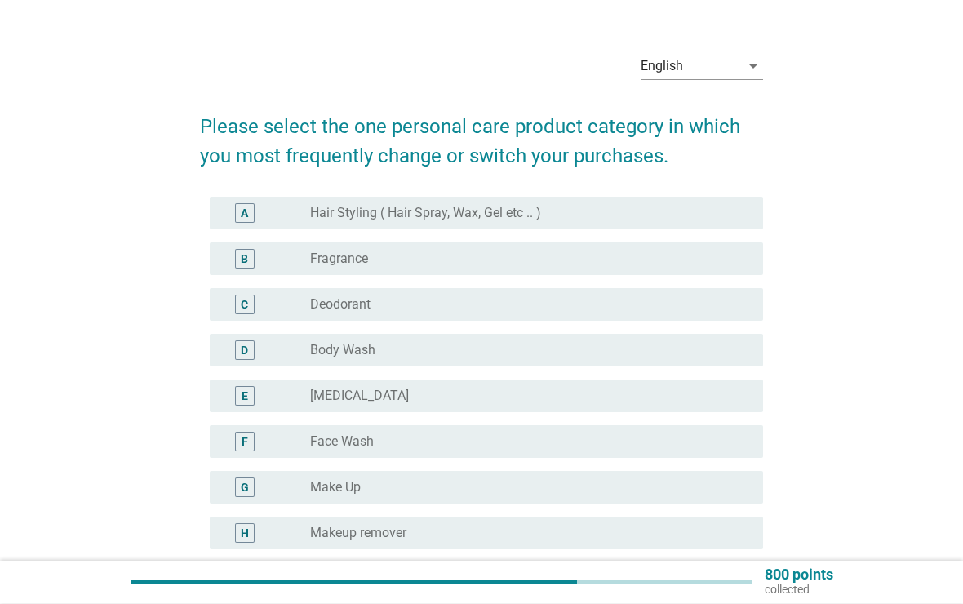
scroll to position [35, 0]
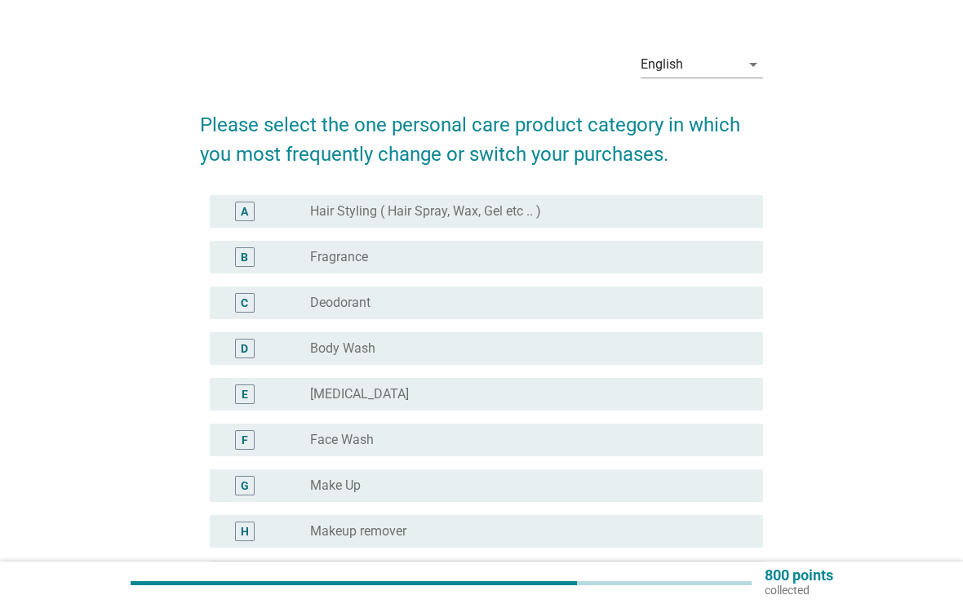
click at [266, 258] on div "B" at bounding box center [245, 257] width 44 height 20
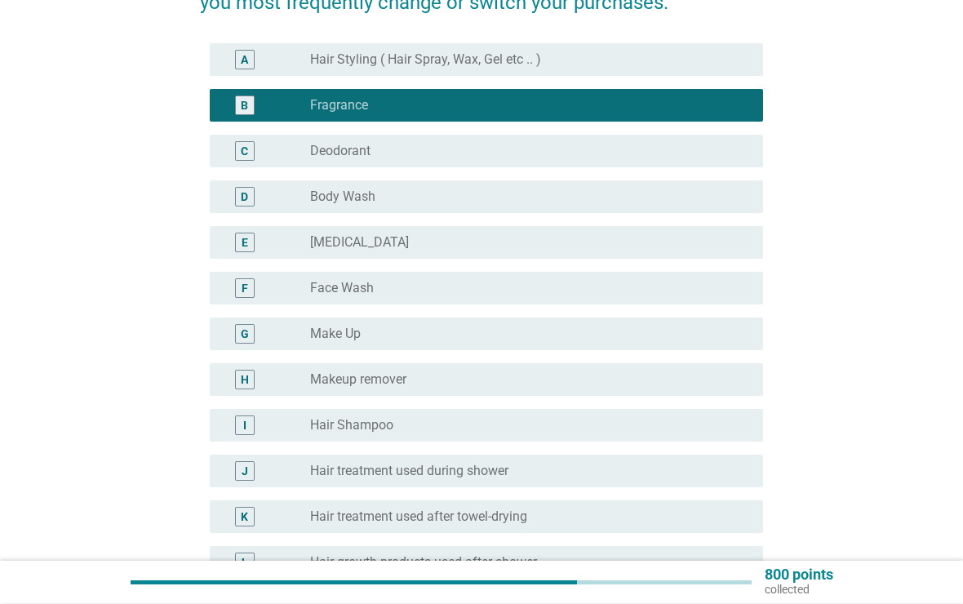
scroll to position [187, 0]
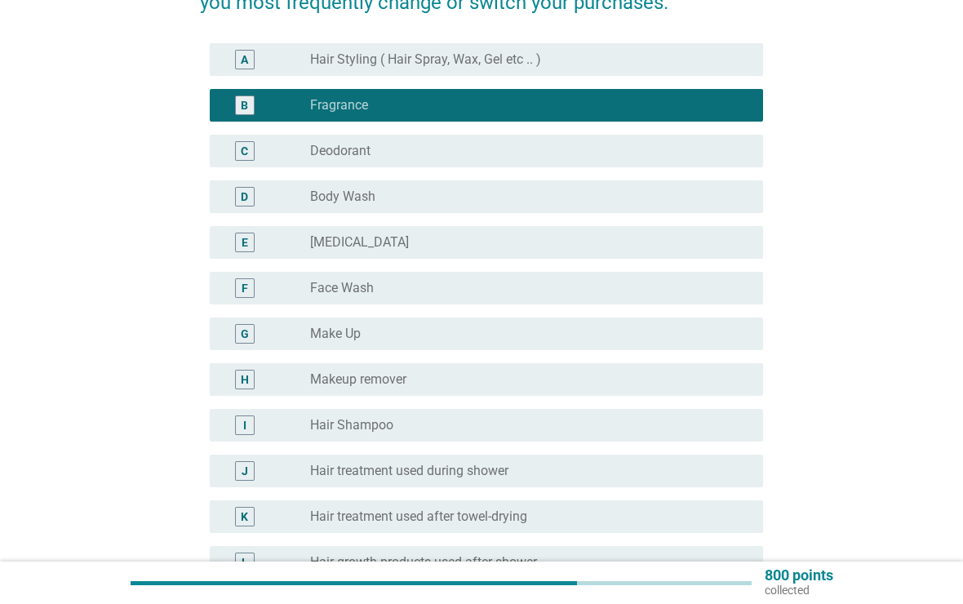
click at [247, 160] on div "C" at bounding box center [245, 151] width 20 height 20
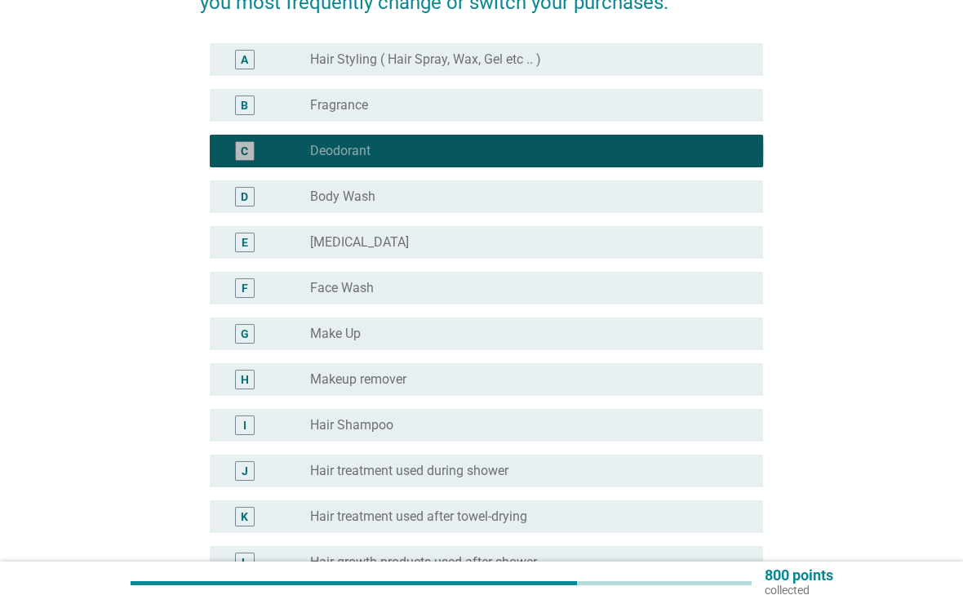
click at [268, 150] on div "C" at bounding box center [267, 151] width 88 height 20
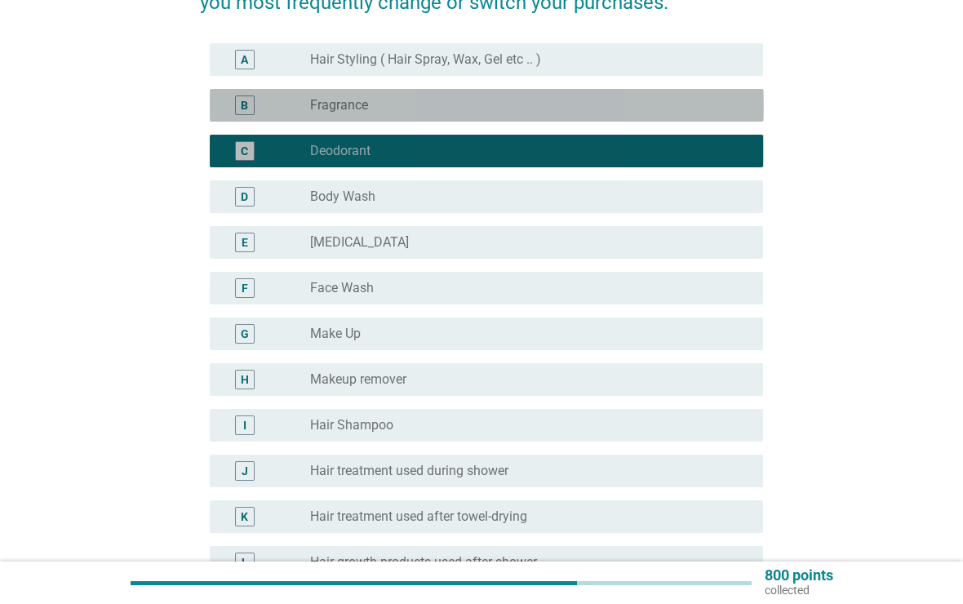
click at [284, 101] on div "B" at bounding box center [267, 106] width 88 height 20
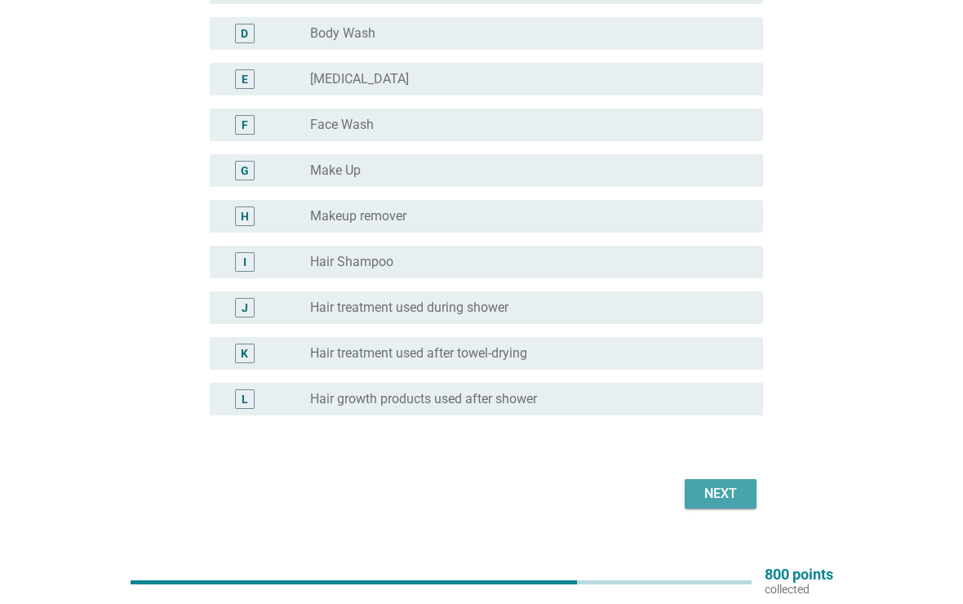
click at [706, 501] on div "Next" at bounding box center [721, 495] width 46 height 20
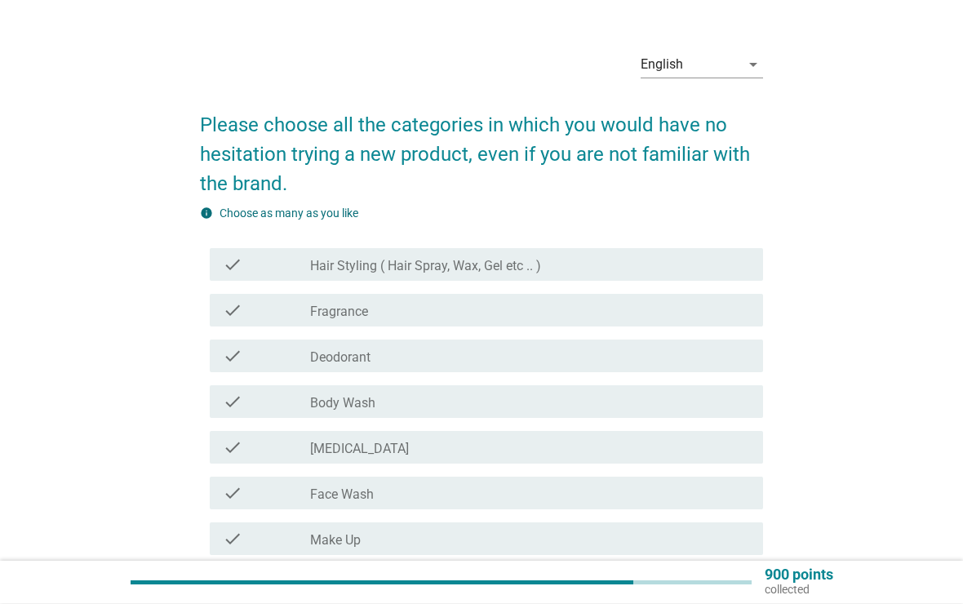
scroll to position [35, 0]
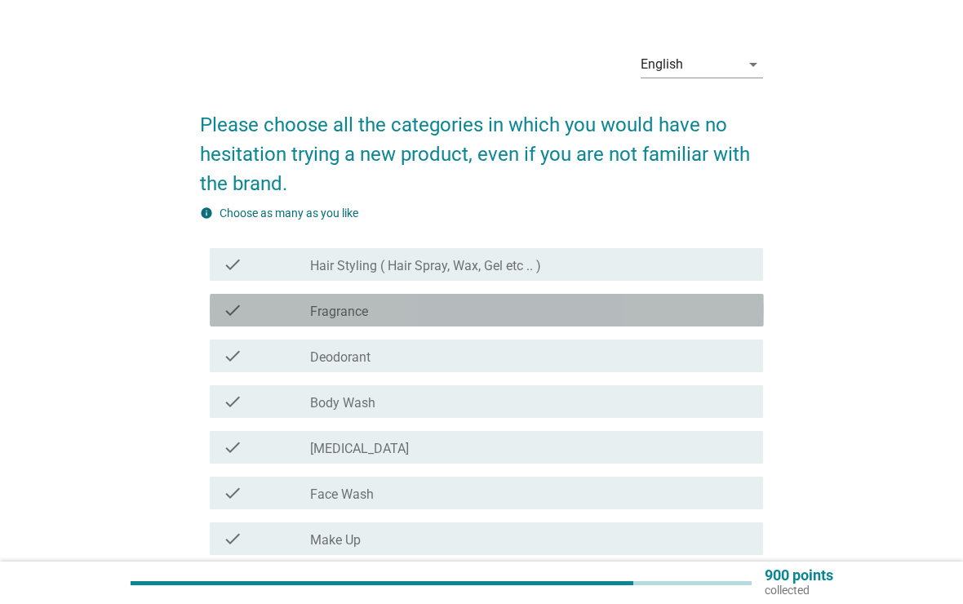
click at [229, 309] on icon "check" at bounding box center [233, 310] width 20 height 20
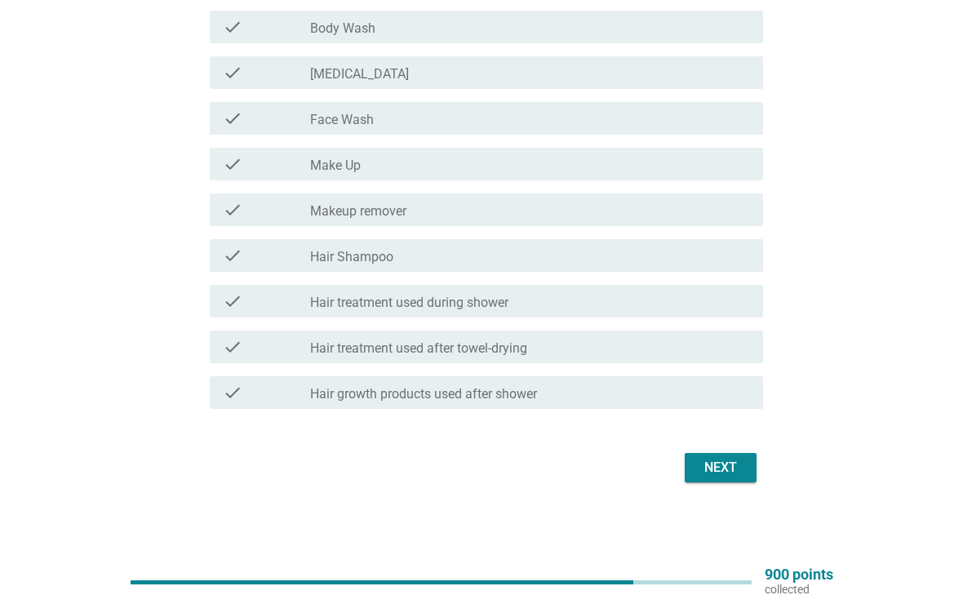
scroll to position [398, 0]
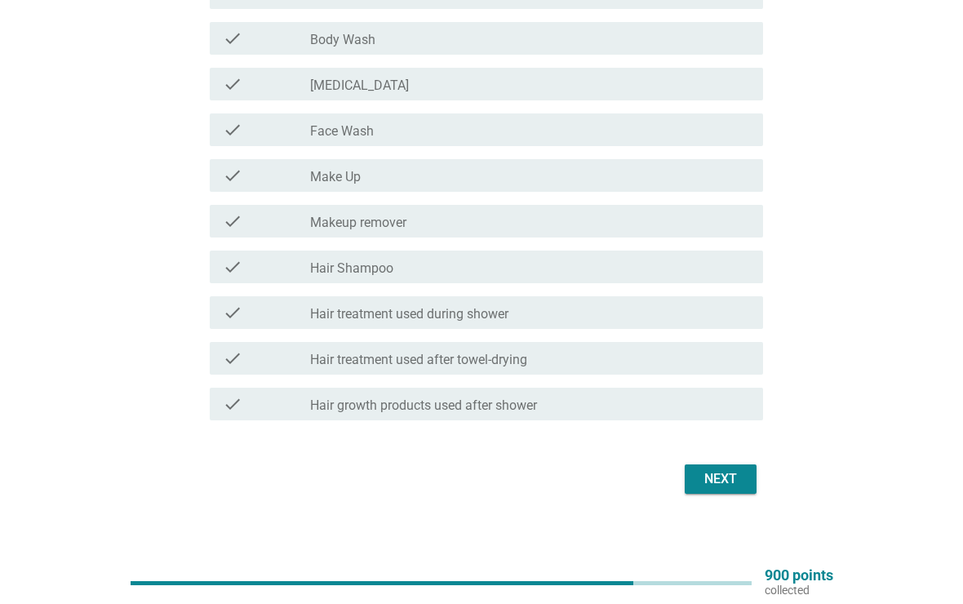
click at [733, 485] on div "Next" at bounding box center [721, 479] width 46 height 20
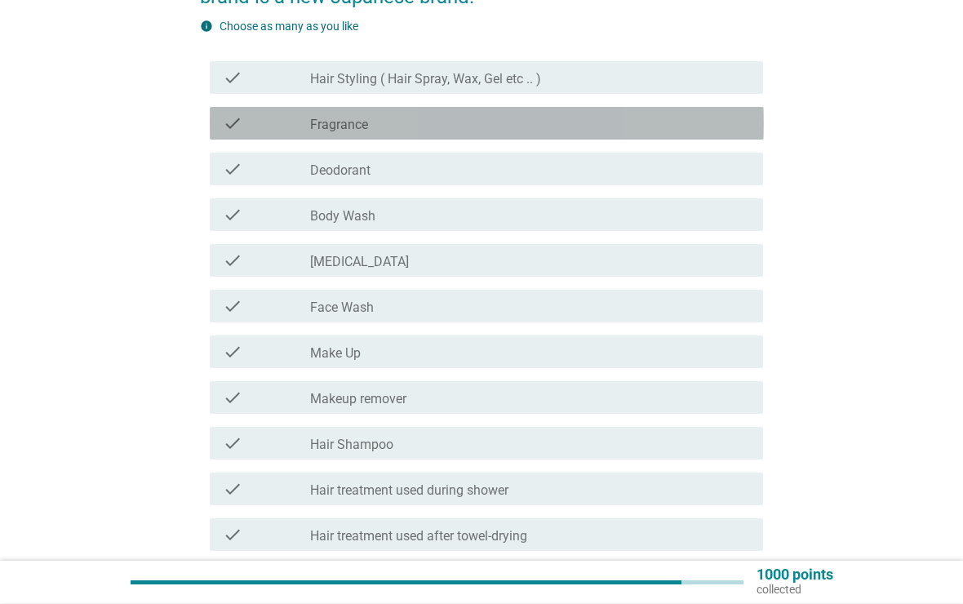
scroll to position [192, 0]
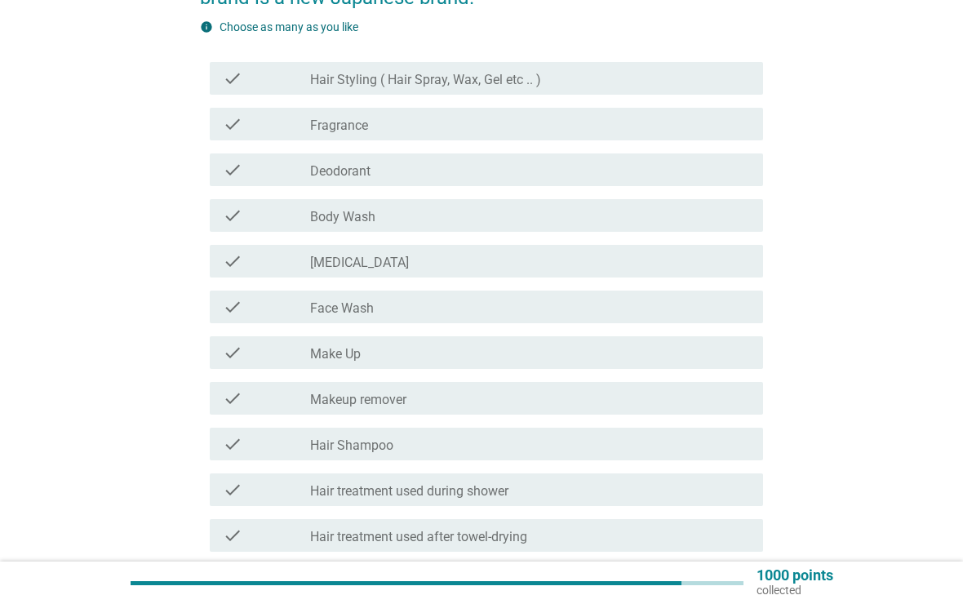
click at [260, 73] on div "check" at bounding box center [267, 79] width 88 height 20
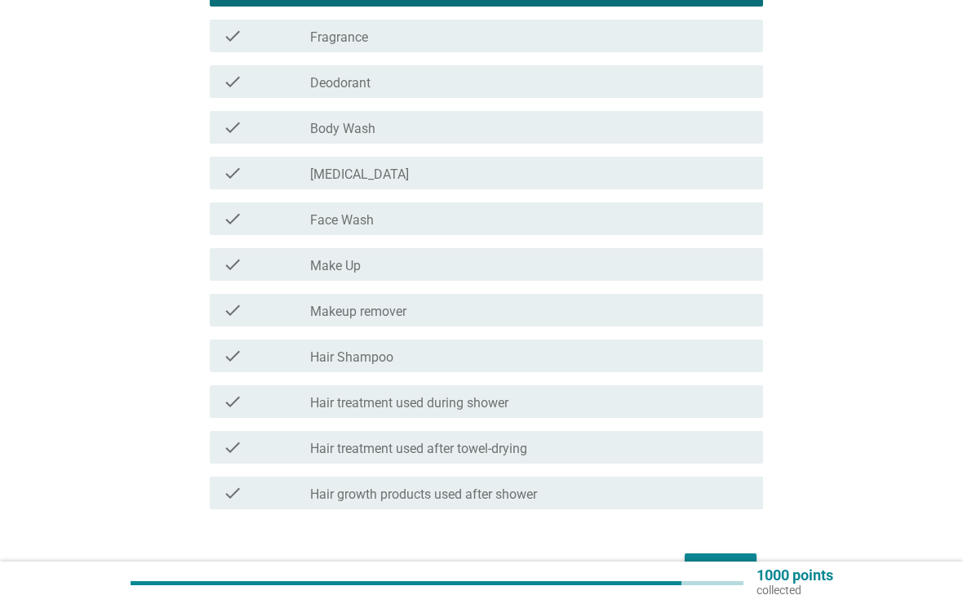
click at [276, 166] on div "check" at bounding box center [267, 173] width 88 height 20
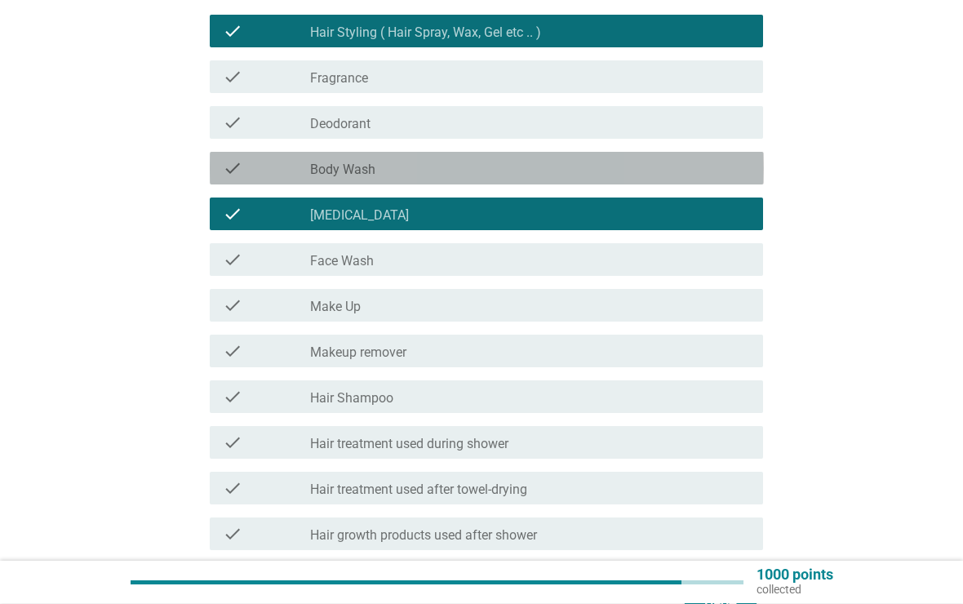
scroll to position [235, 0]
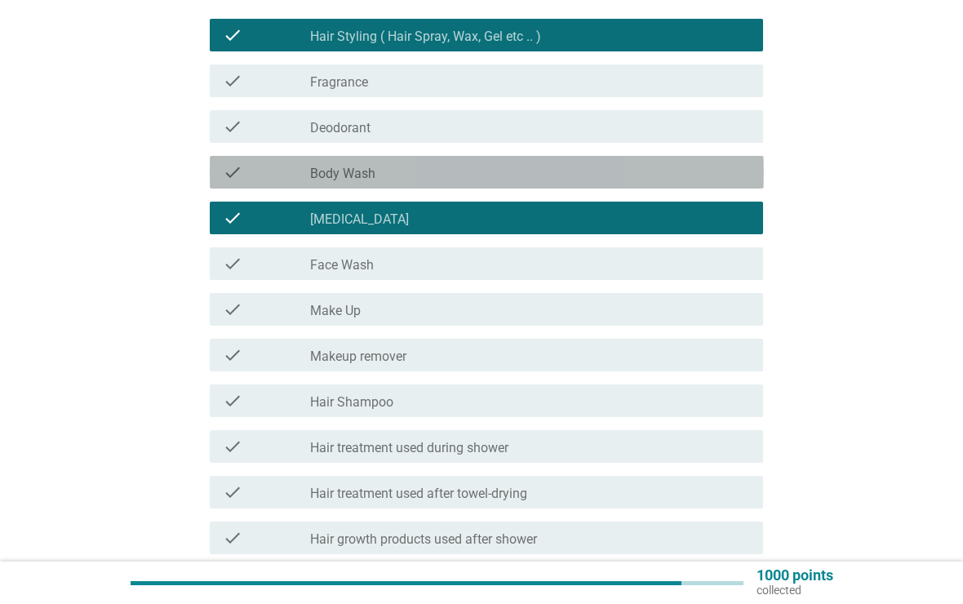
click at [254, 168] on div "check" at bounding box center [267, 172] width 88 height 20
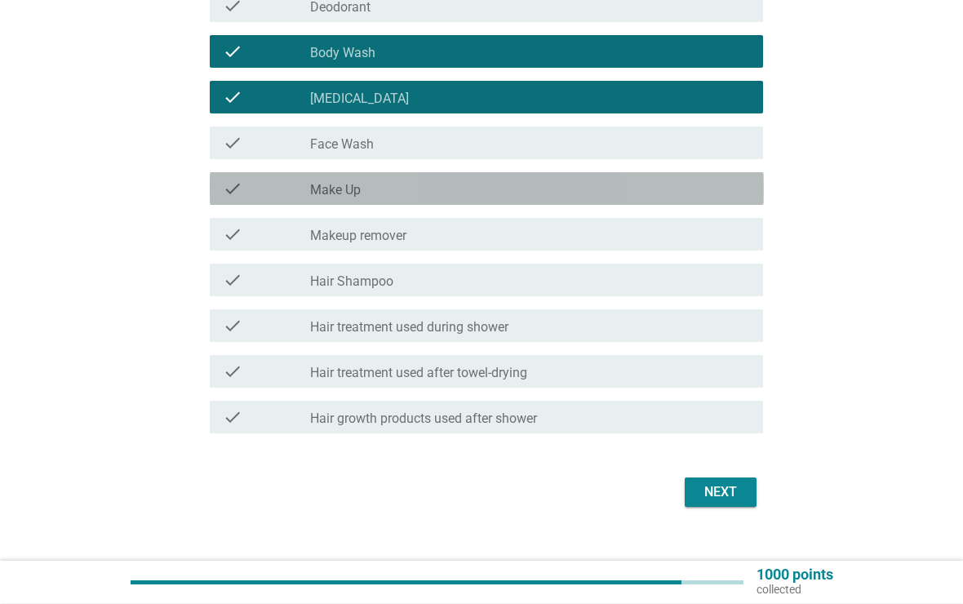
scroll to position [380, 0]
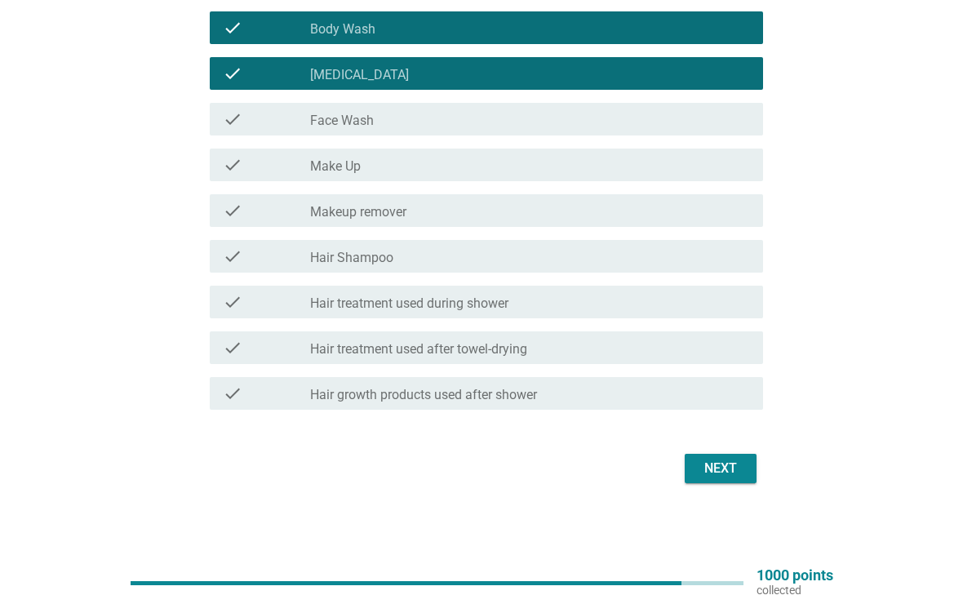
click at [728, 473] on div "Next" at bounding box center [721, 469] width 46 height 20
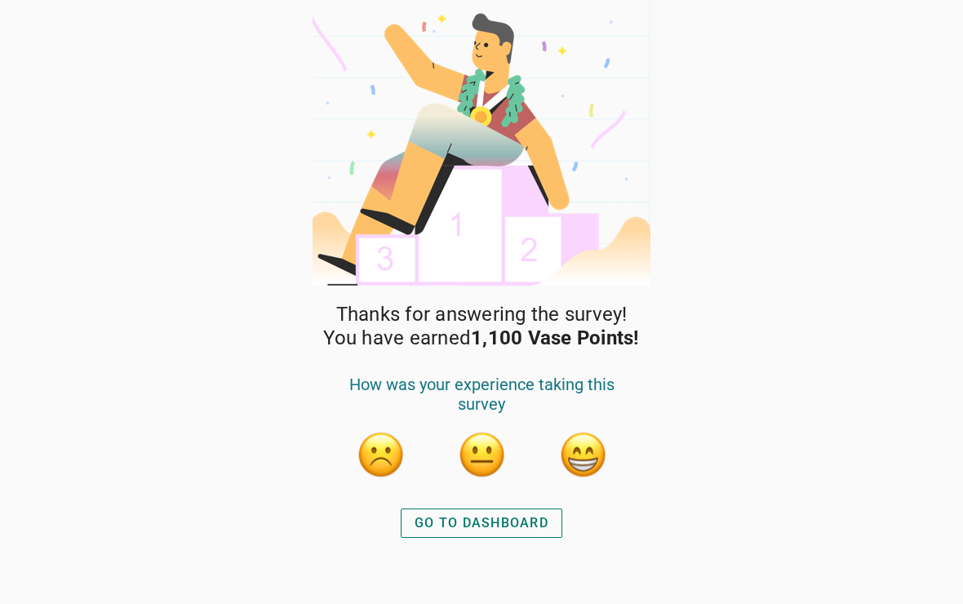
click at [504, 514] on div "GO TO DASHBOARD" at bounding box center [482, 524] width 134 height 20
